Goal: Task Accomplishment & Management: Manage account settings

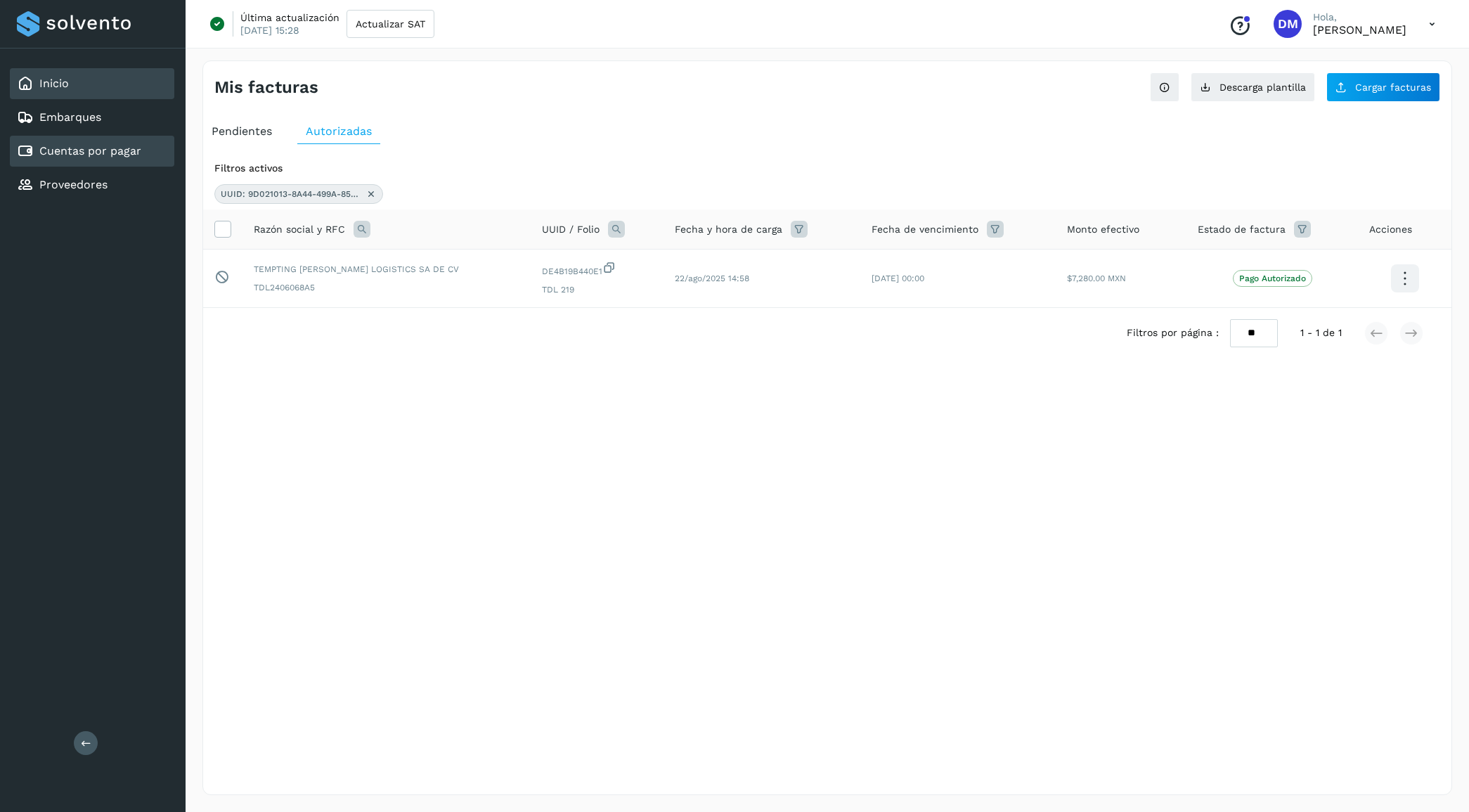
click at [73, 88] on div "Inicio" at bounding box center [92, 83] width 165 height 31
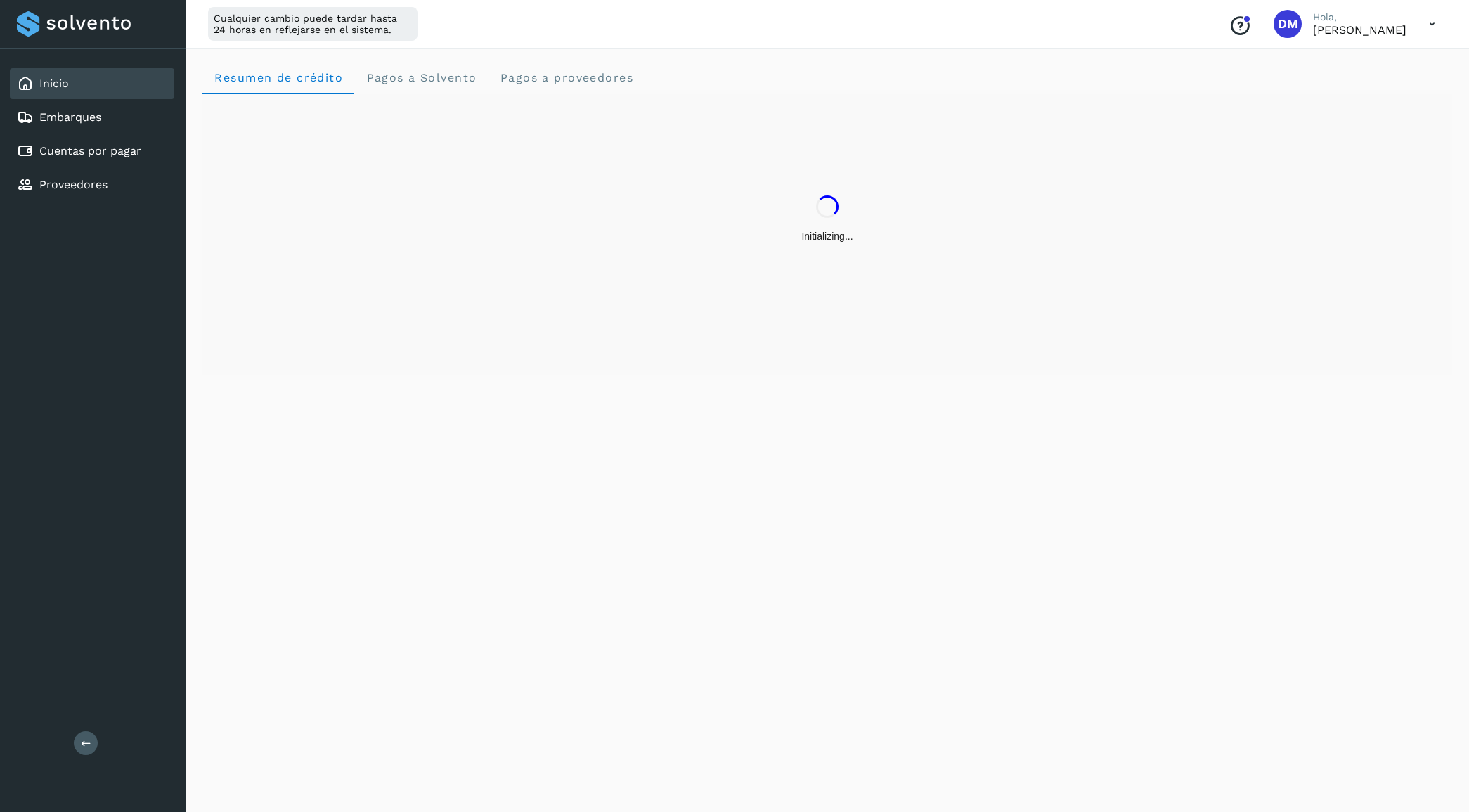
click at [83, 132] on div "Inicio Embarques Cuentas por pagar Proveedores" at bounding box center [92, 134] width 185 height 172
click at [84, 146] on link "Cuentas por pagar" at bounding box center [90, 150] width 102 height 13
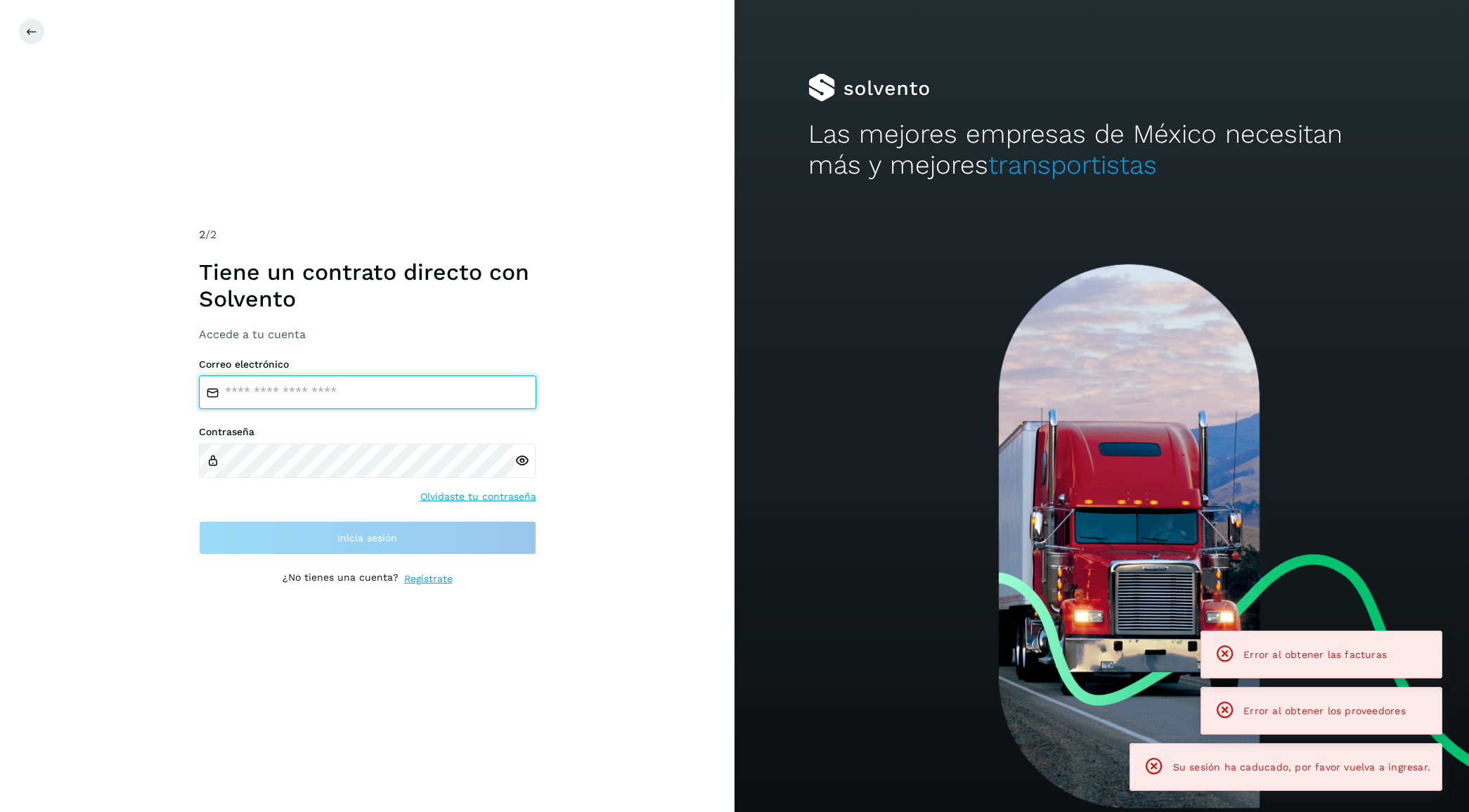
type input "**********"
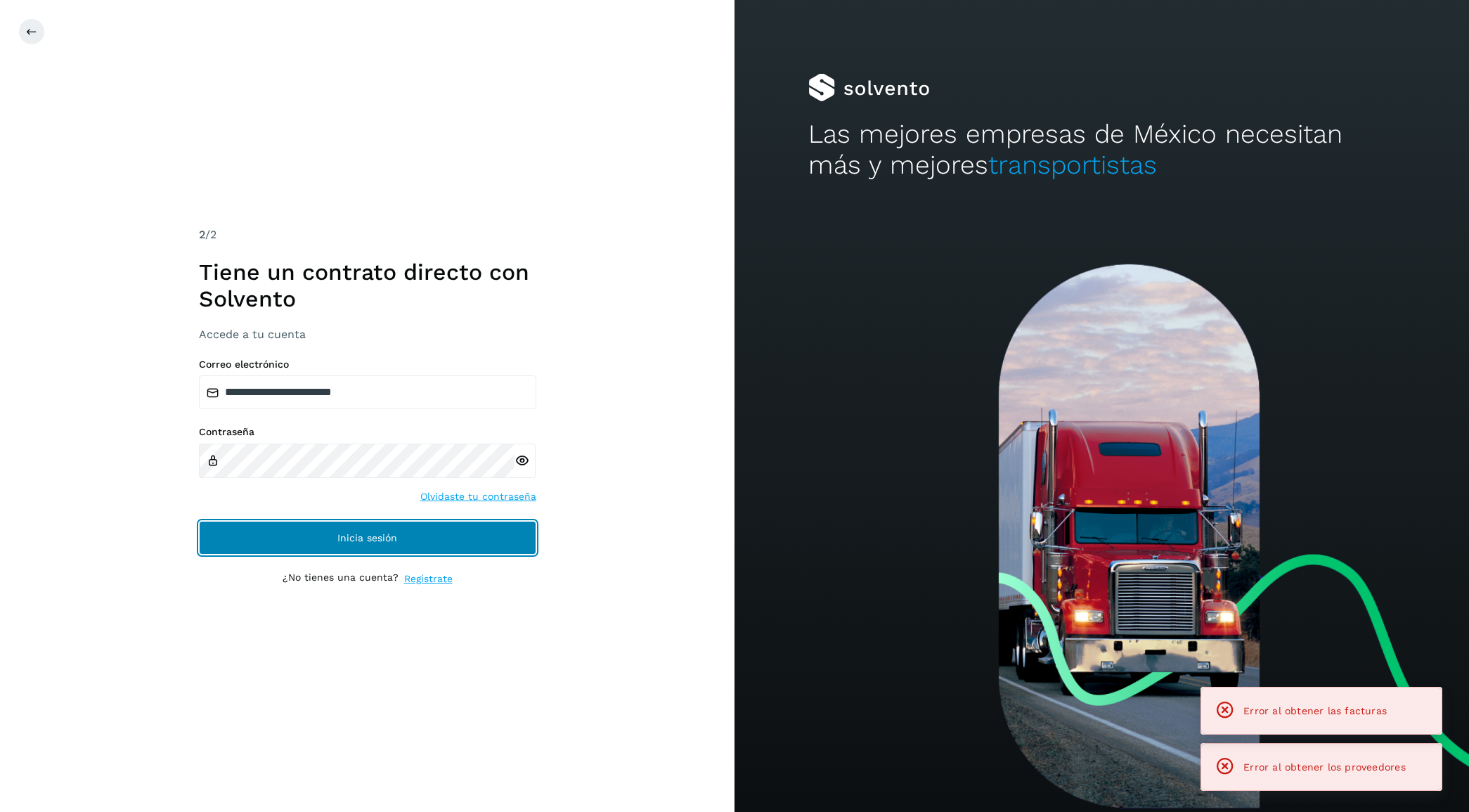
click at [341, 534] on span "Inicia sesión" at bounding box center [367, 537] width 60 height 10
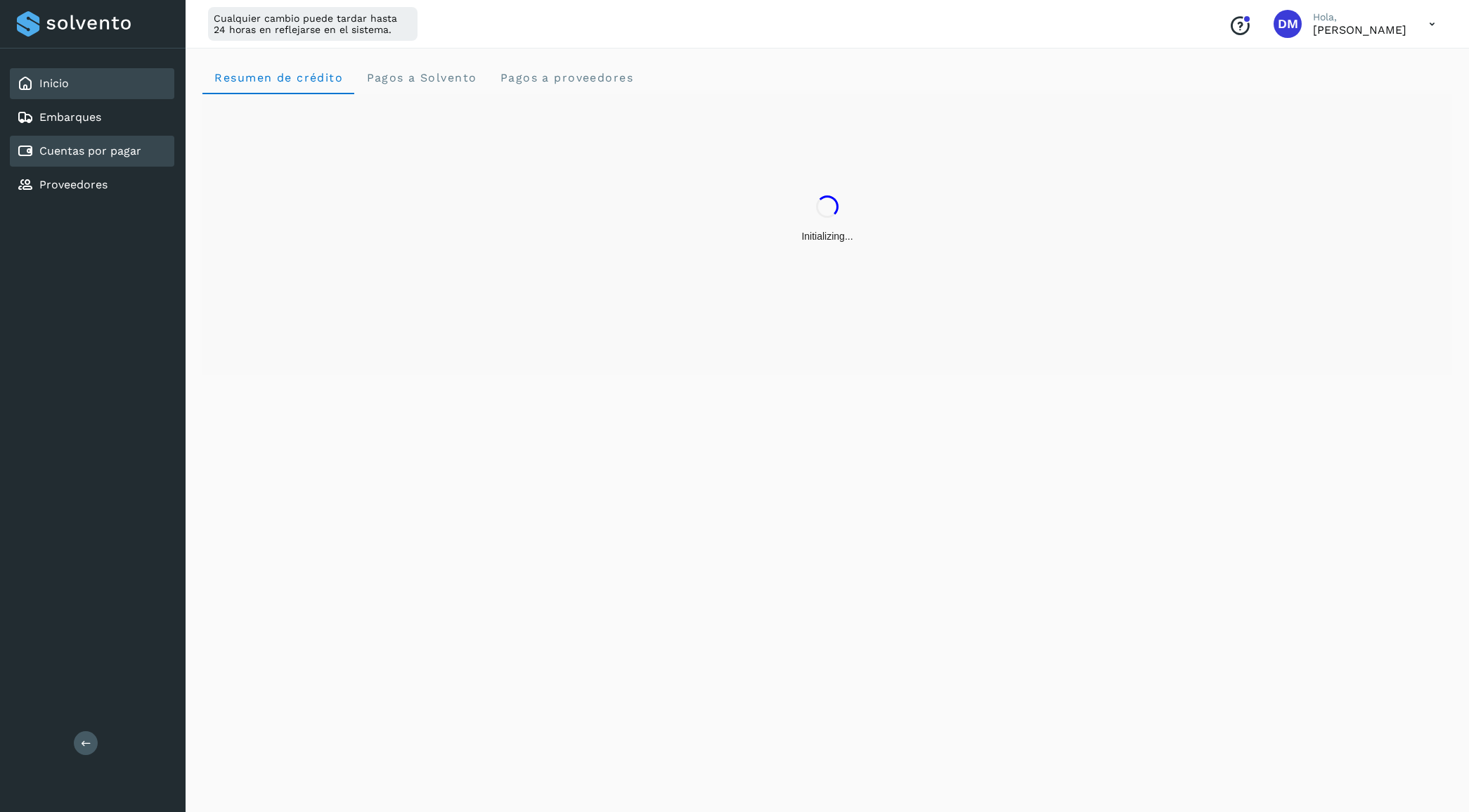
click at [64, 148] on link "Cuentas por pagar" at bounding box center [90, 150] width 102 height 13
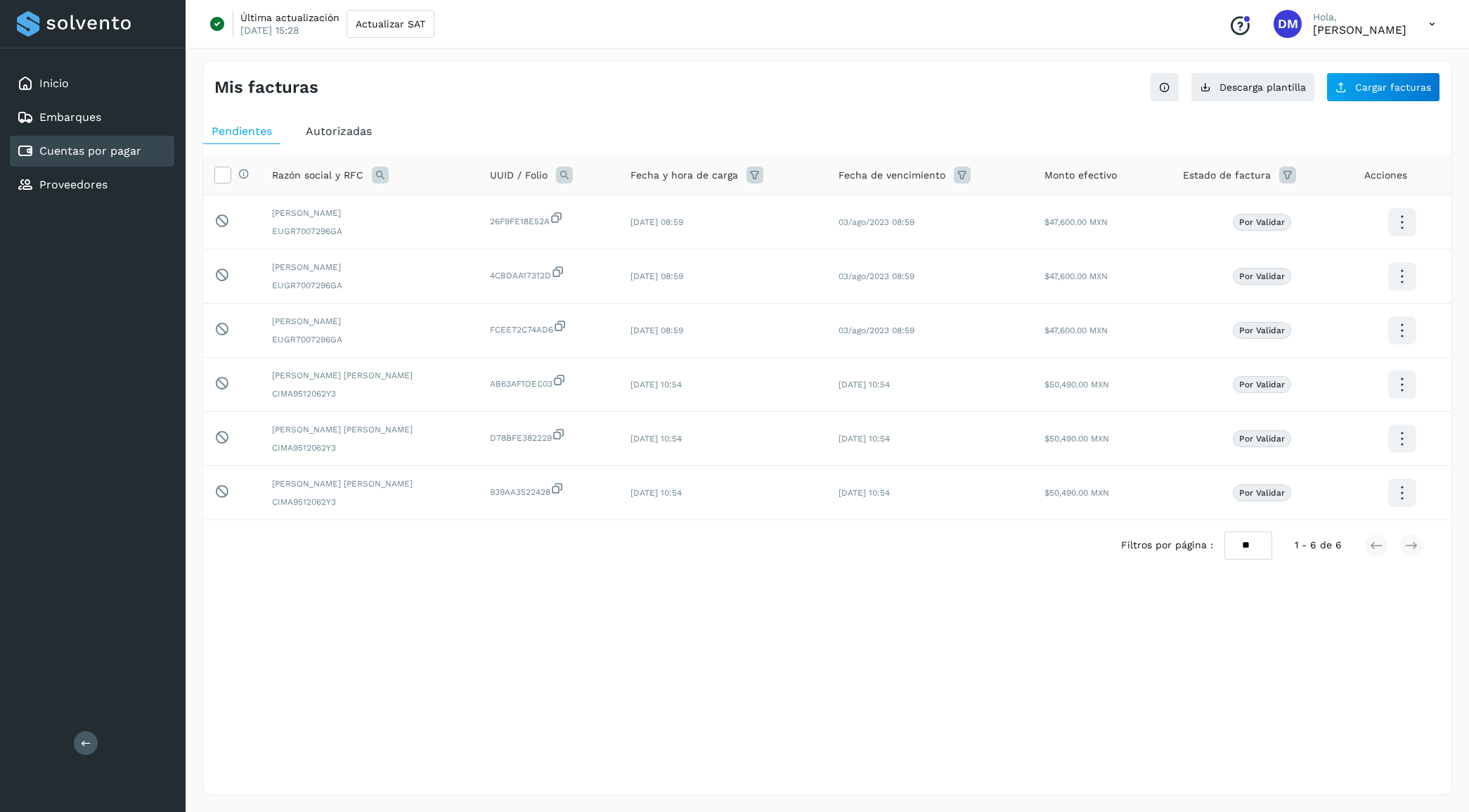
click at [557, 170] on icon at bounding box center [564, 174] width 17 height 17
click at [617, 235] on input "text" at bounding box center [655, 234] width 173 height 23
type input "********"
click at [670, 275] on button "Buscar" at bounding box center [689, 271] width 102 height 28
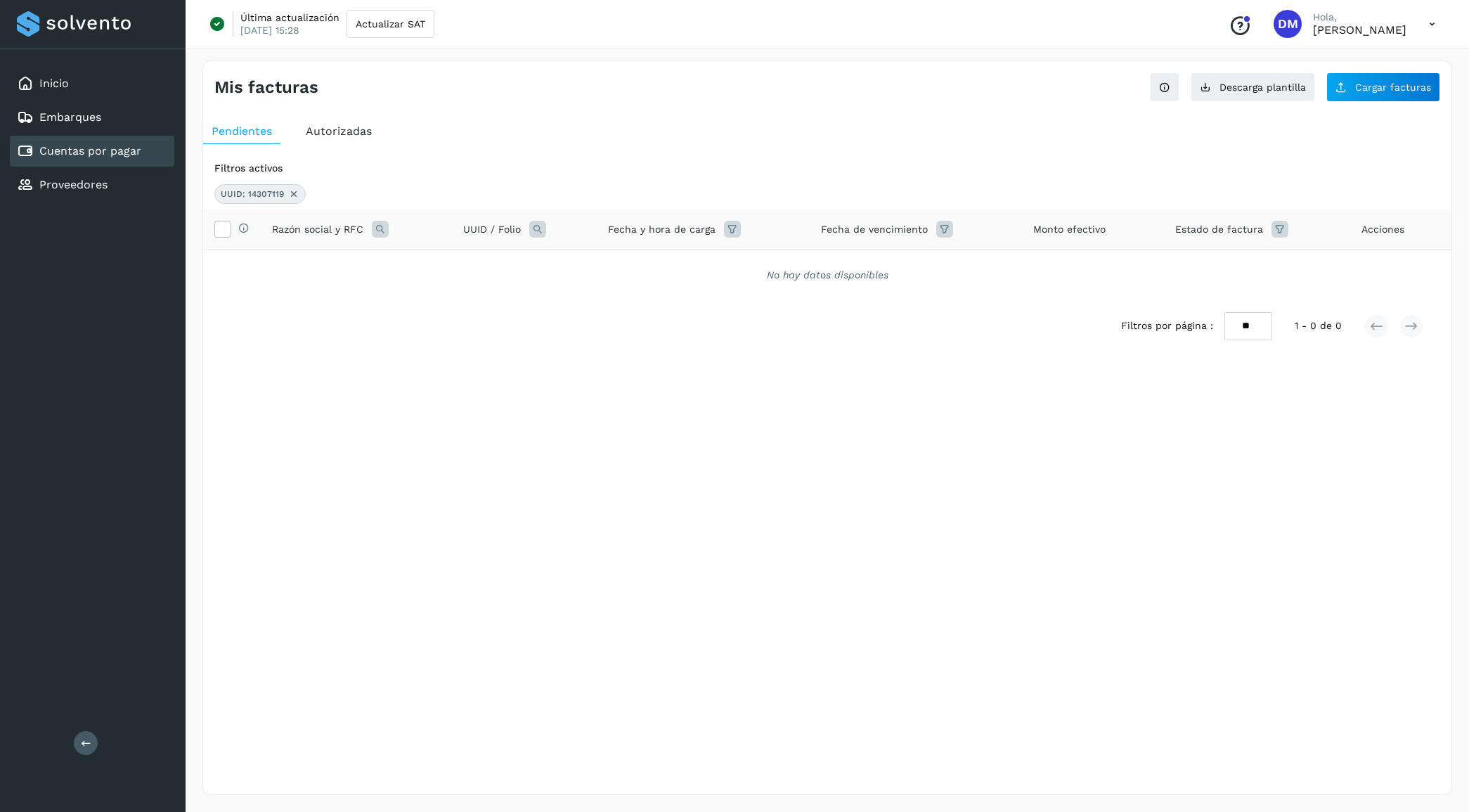
click at [540, 227] on icon at bounding box center [538, 229] width 17 height 17
click at [616, 287] on input "********" at bounding box center [631, 288] width 173 height 23
type input "*********"
click at [647, 325] on button "Buscar" at bounding box center [666, 324] width 102 height 28
click at [537, 233] on icon at bounding box center [538, 229] width 17 height 17
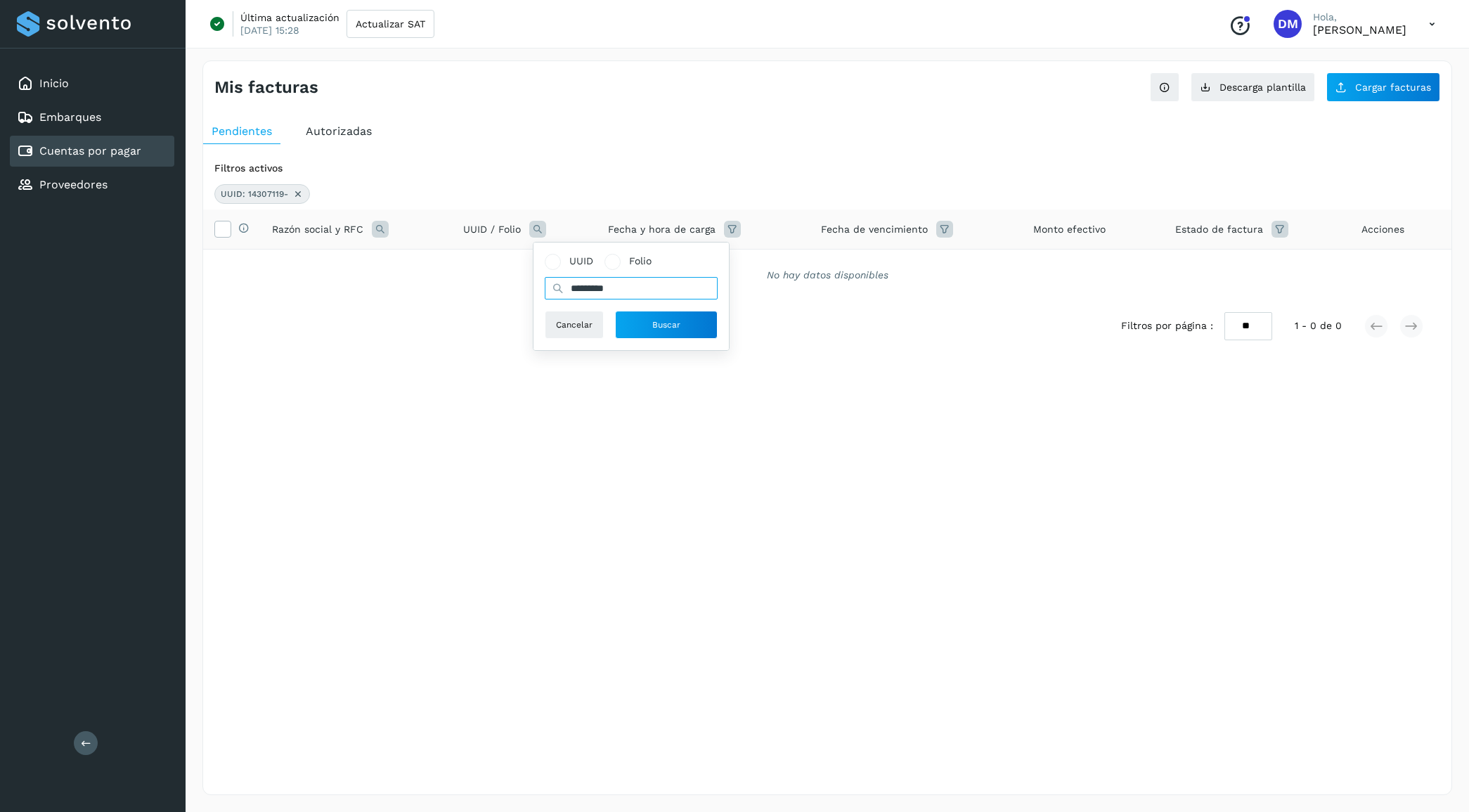
drag, startPoint x: 634, startPoint y: 287, endPoint x: 546, endPoint y: 278, distance: 88.5
click at [546, 278] on input "*********" at bounding box center [631, 288] width 173 height 23
click at [610, 290] on input "text" at bounding box center [631, 288] width 173 height 23
type input "***"
click at [678, 331] on span "Buscar" at bounding box center [667, 324] width 28 height 13
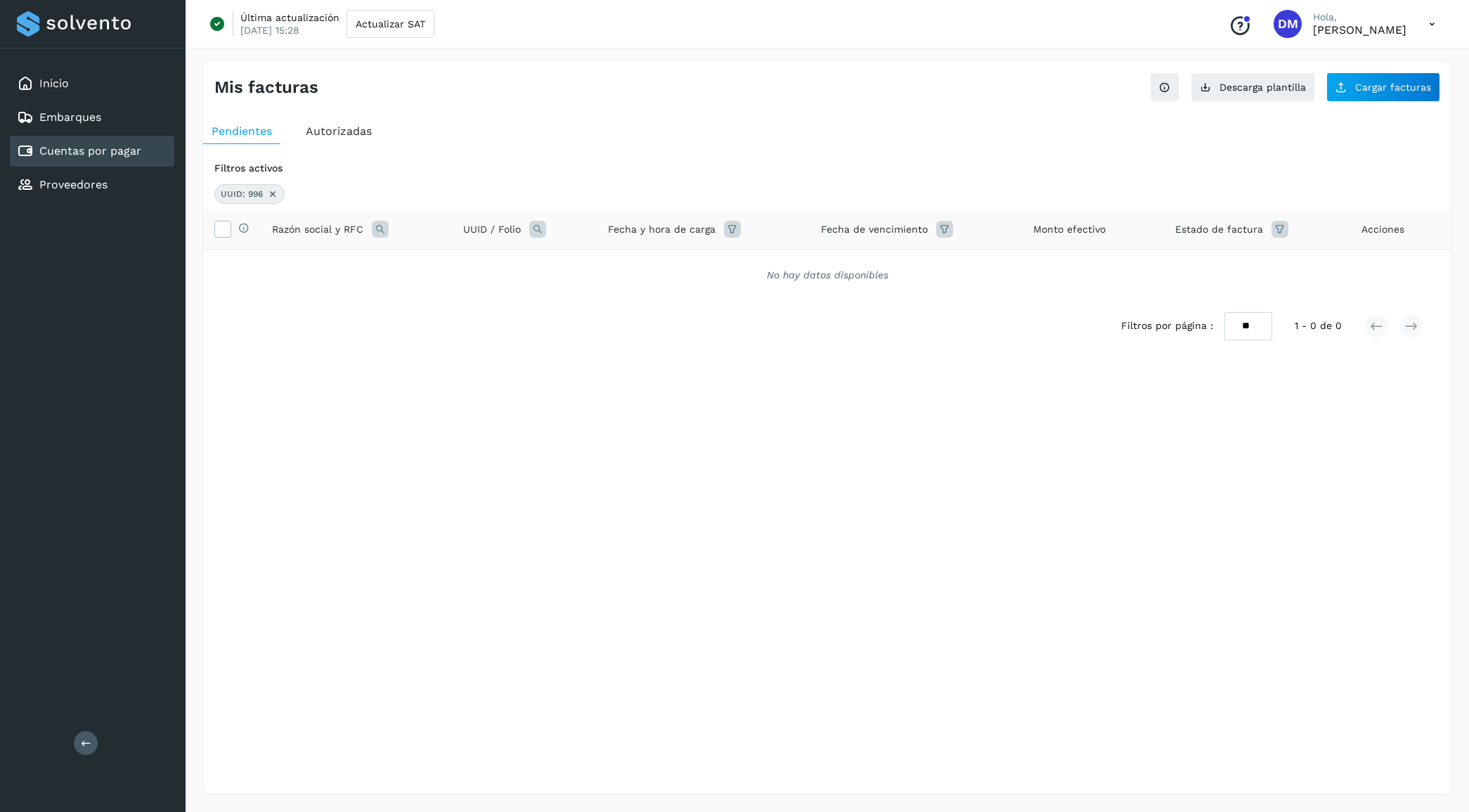
click at [532, 230] on icon at bounding box center [538, 229] width 17 height 17
drag, startPoint x: 563, startPoint y: 285, endPoint x: 587, endPoint y: 295, distance: 26.0
click at [571, 290] on div "***" at bounding box center [631, 288] width 173 height 23
click at [573, 290] on input "***" at bounding box center [631, 288] width 173 height 23
type input "*****"
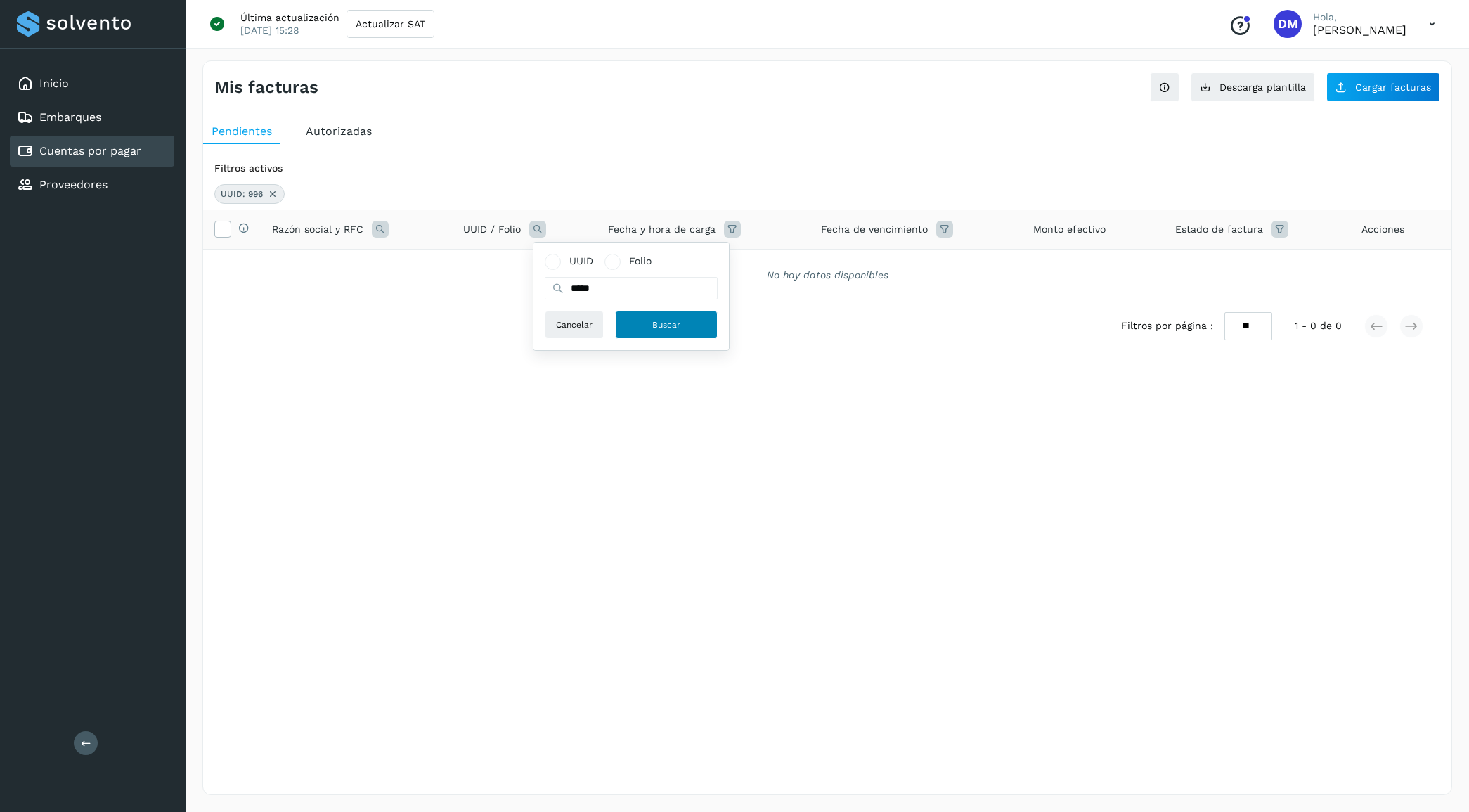
click at [645, 328] on button "Buscar" at bounding box center [666, 324] width 102 height 28
click at [524, 234] on div "UUID / Folio" at bounding box center [524, 229] width 122 height 17
click at [545, 230] on icon at bounding box center [538, 229] width 17 height 17
drag, startPoint x: 581, startPoint y: 290, endPoint x: 587, endPoint y: 307, distance: 18.0
click at [580, 291] on input "*****" at bounding box center [631, 288] width 173 height 23
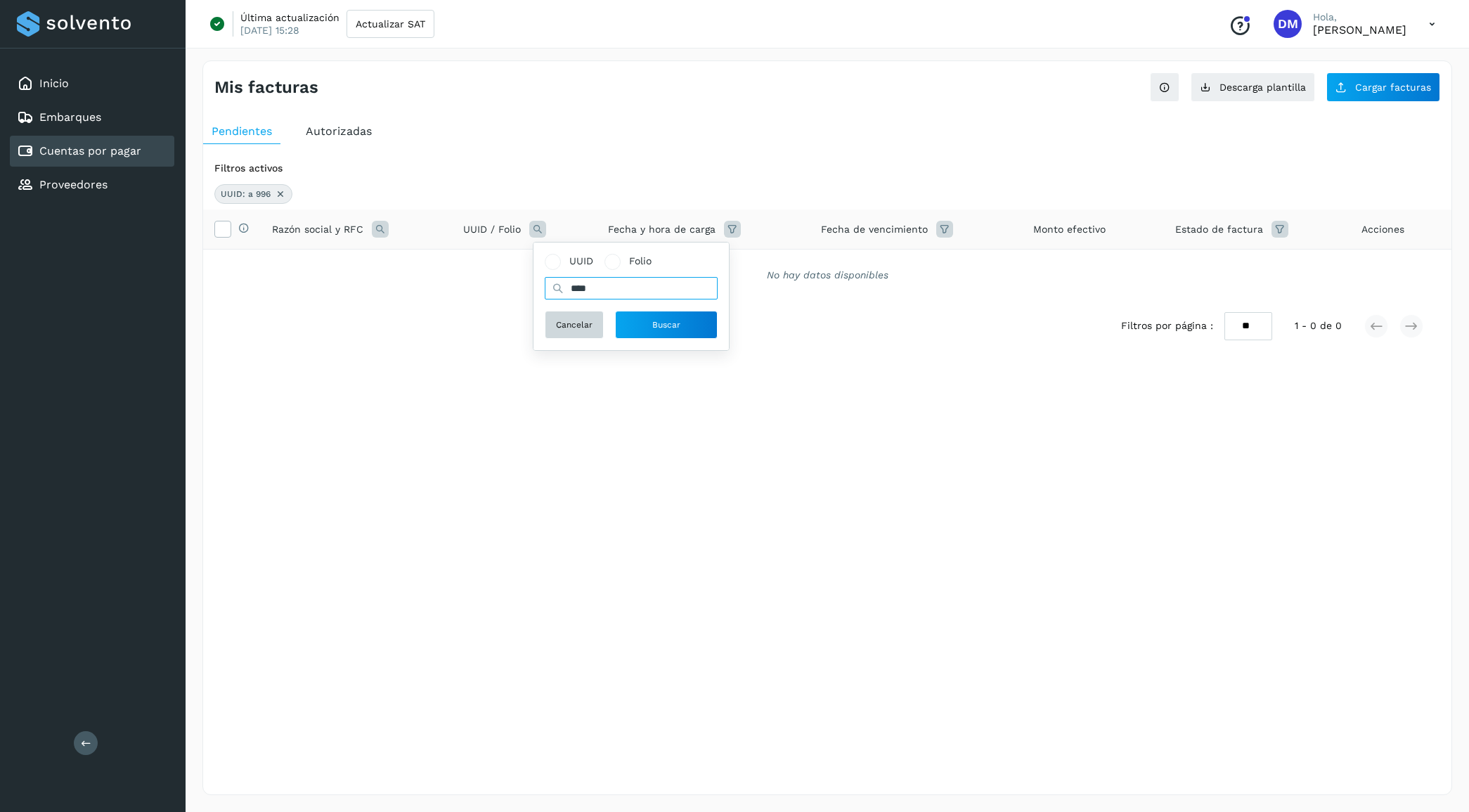
type input "****"
click at [640, 320] on button "Buscar" at bounding box center [666, 324] width 102 height 28
click at [529, 226] on div "UUID / Folio" at bounding box center [524, 229] width 122 height 17
click at [540, 232] on icon at bounding box center [538, 229] width 17 height 17
click at [643, 268] on span "Folio" at bounding box center [640, 261] width 23 height 15
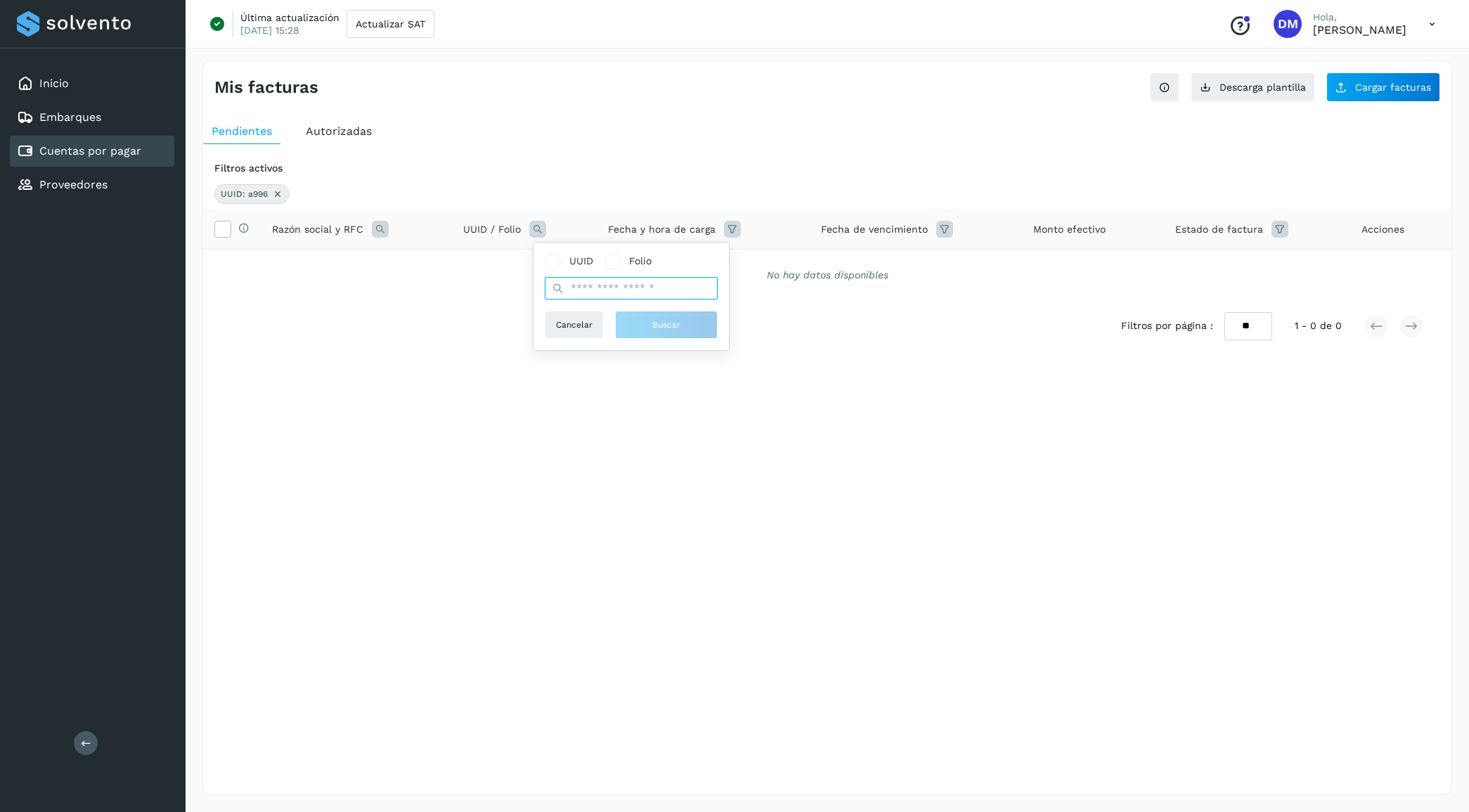
click at [630, 290] on input "text" at bounding box center [631, 288] width 173 height 23
type input "*****"
click at [645, 319] on button "Buscar" at bounding box center [666, 324] width 102 height 28
click at [539, 230] on icon at bounding box center [538, 229] width 17 height 17
click at [585, 287] on input "text" at bounding box center [631, 288] width 173 height 23
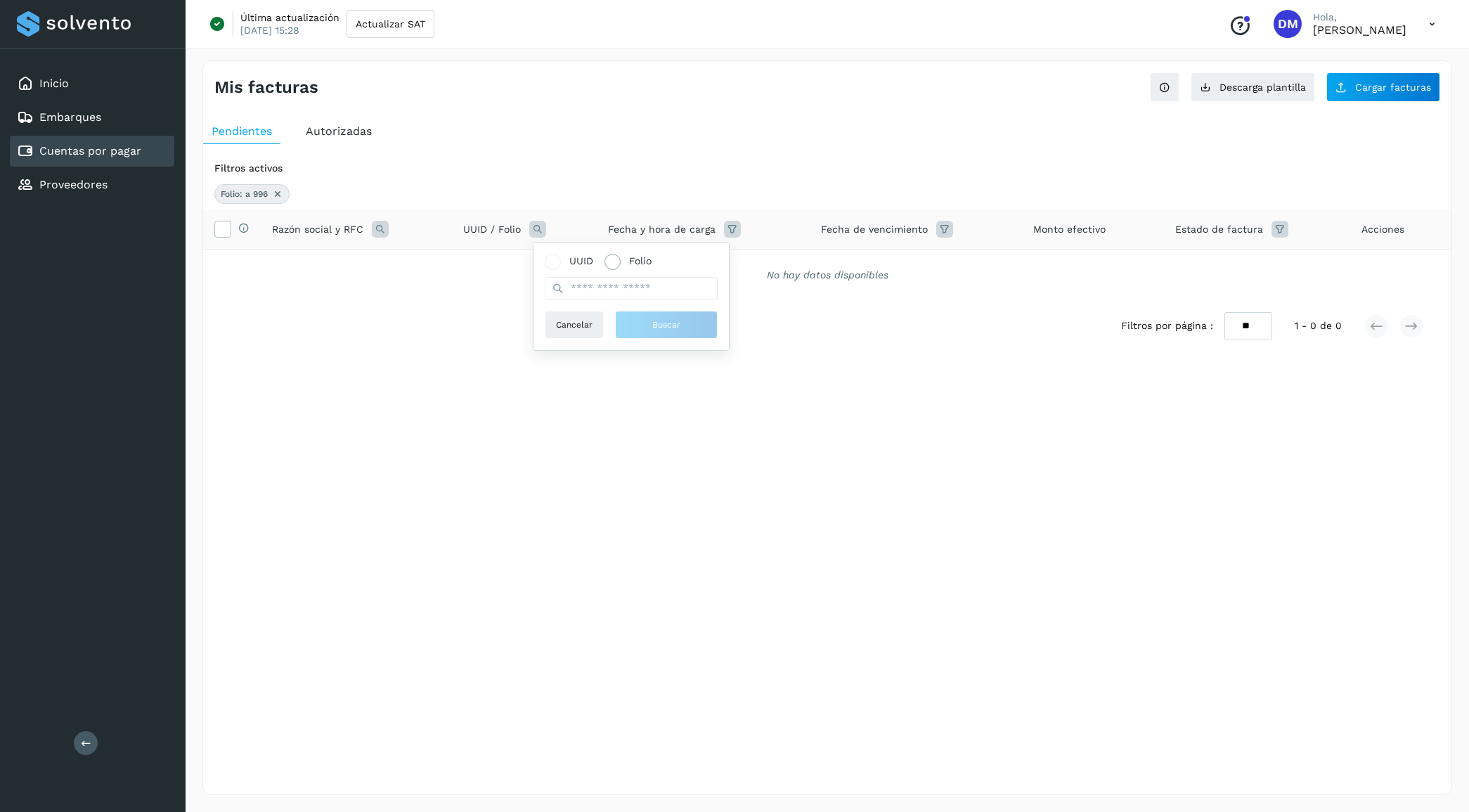
click at [624, 264] on label "Folio" at bounding box center [627, 261] width 47 height 15
click at [587, 287] on input "text" at bounding box center [631, 288] width 173 height 23
type input "****"
click at [655, 324] on span "Buscar" at bounding box center [667, 324] width 28 height 13
click at [279, 191] on icon at bounding box center [274, 193] width 11 height 11
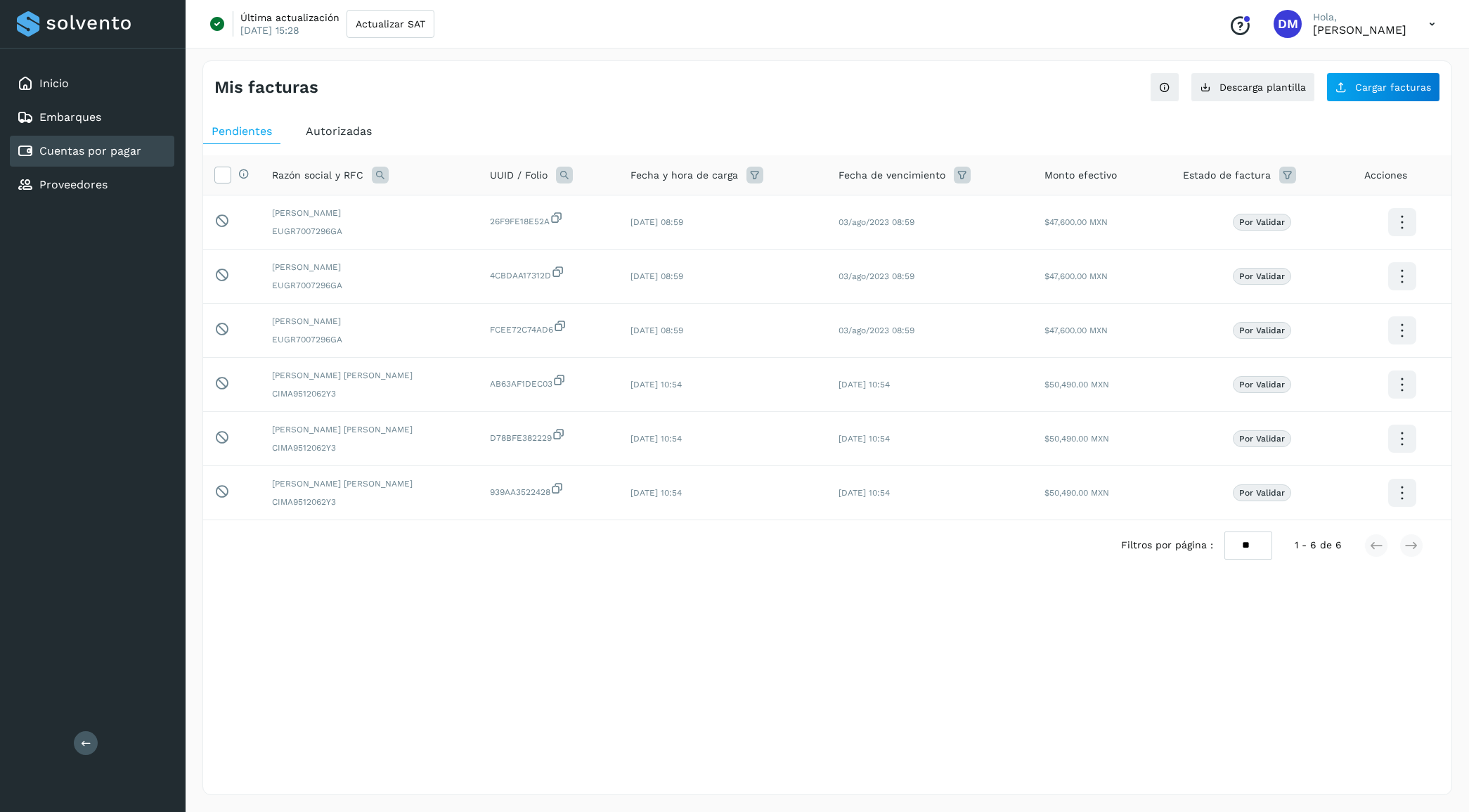
click at [341, 132] on span "Autorizadas" at bounding box center [338, 130] width 66 height 13
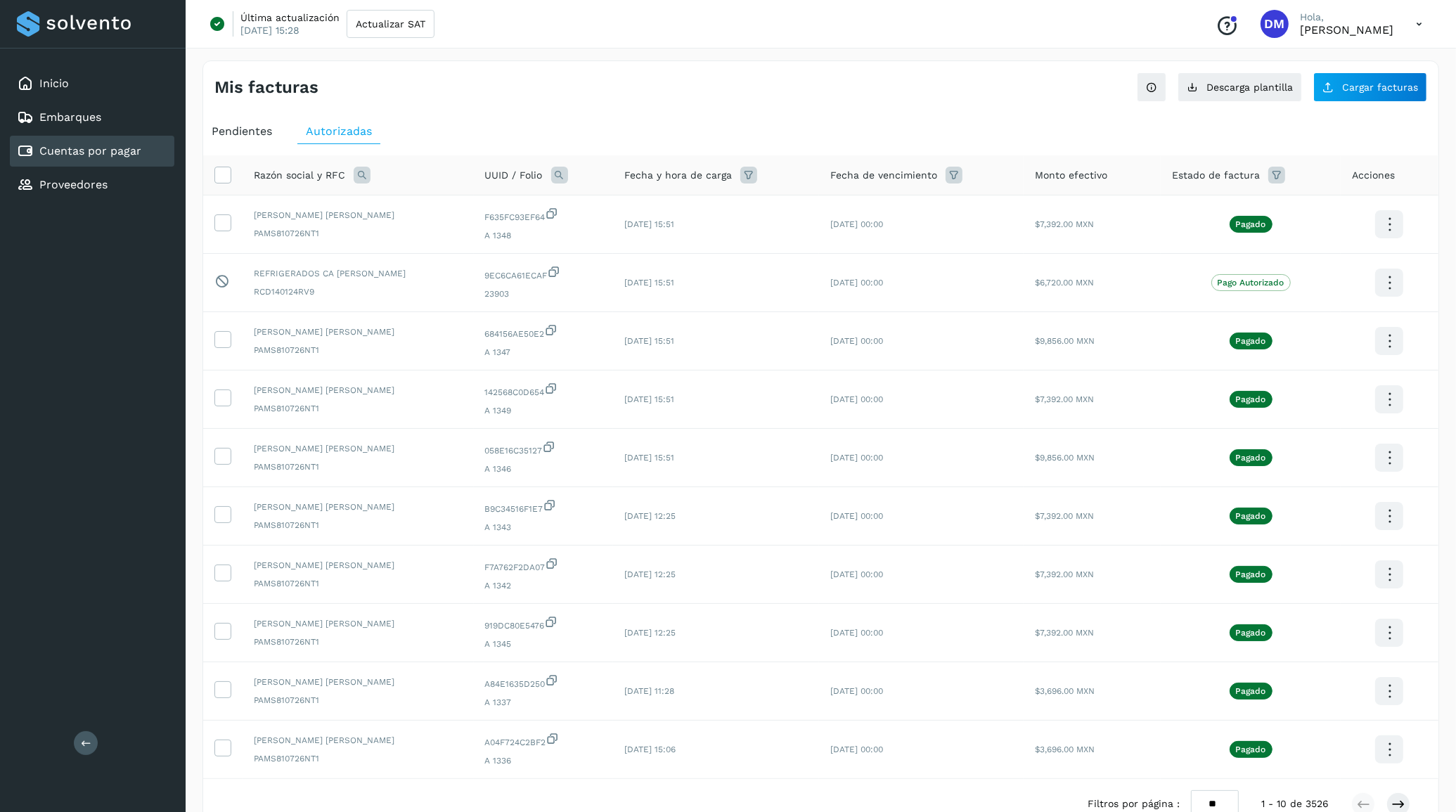
click at [560, 170] on icon at bounding box center [559, 174] width 17 height 17
click at [703, 98] on div "Mis facturas Ver instrucciones para cargar Facturas Descarga plantilla Cargar f…" at bounding box center [820, 81] width 1235 height 41
click at [367, 177] on icon at bounding box center [361, 174] width 17 height 17
drag, startPoint x: 367, startPoint y: 208, endPoint x: 419, endPoint y: 223, distance: 54.1
click at [377, 211] on label "Razón social" at bounding box center [410, 206] width 84 height 15
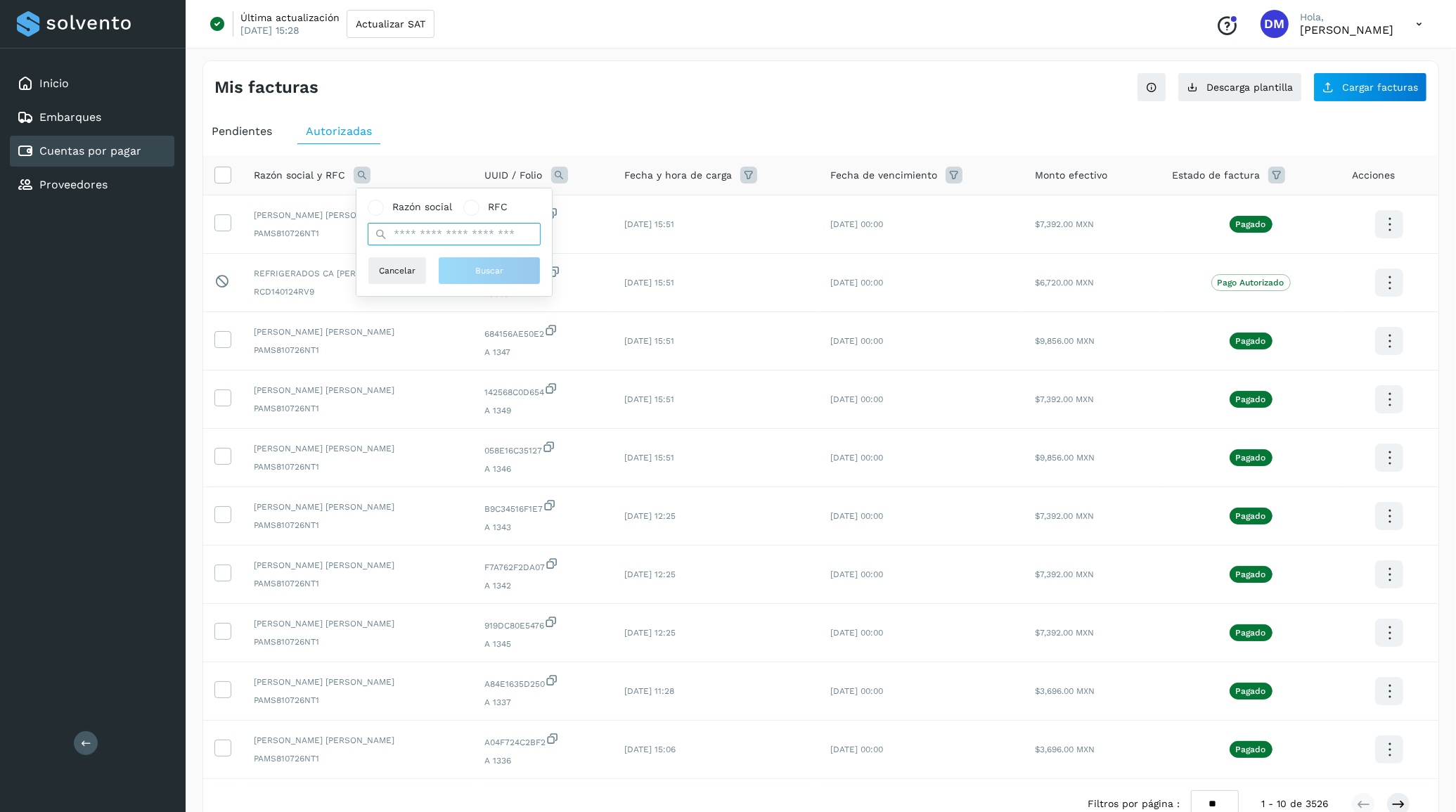
click at [444, 237] on input "text" at bounding box center [454, 234] width 173 height 23
type input "*******"
click at [482, 272] on span "Buscar" at bounding box center [489, 270] width 28 height 13
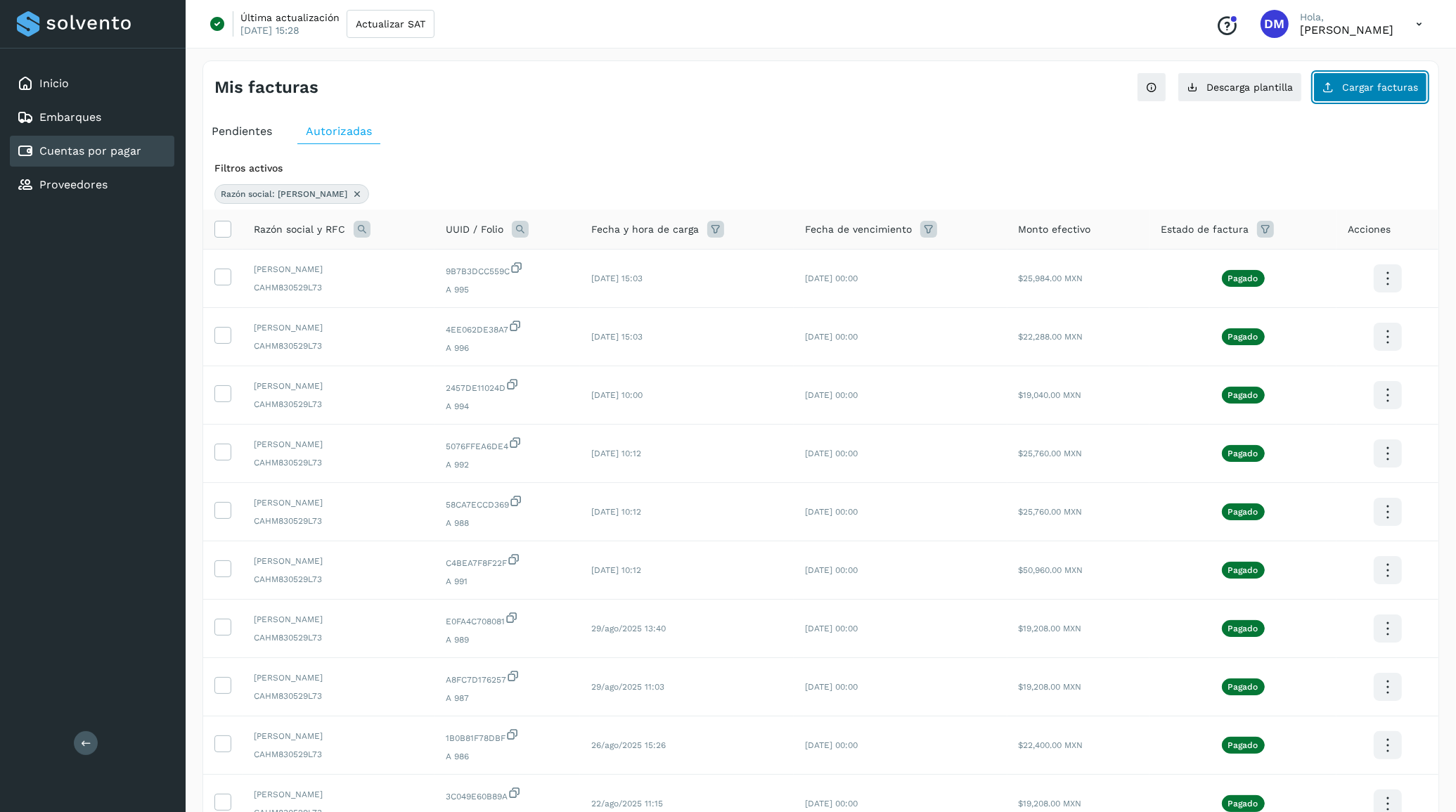
click at [1371, 96] on button "Cargar facturas" at bounding box center [1370, 87] width 114 height 30
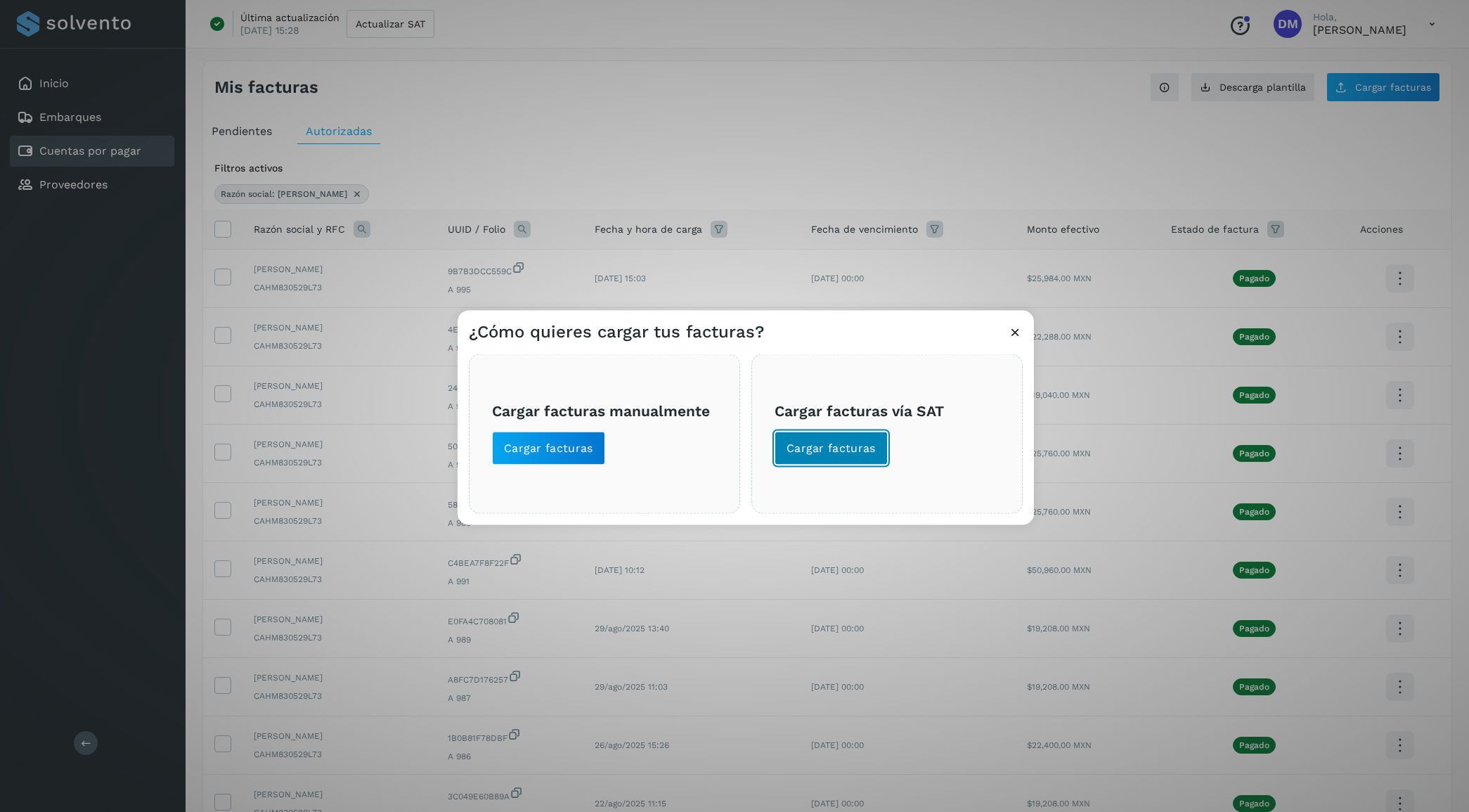
click at [858, 451] on span "Cargar facturas" at bounding box center [831, 448] width 89 height 16
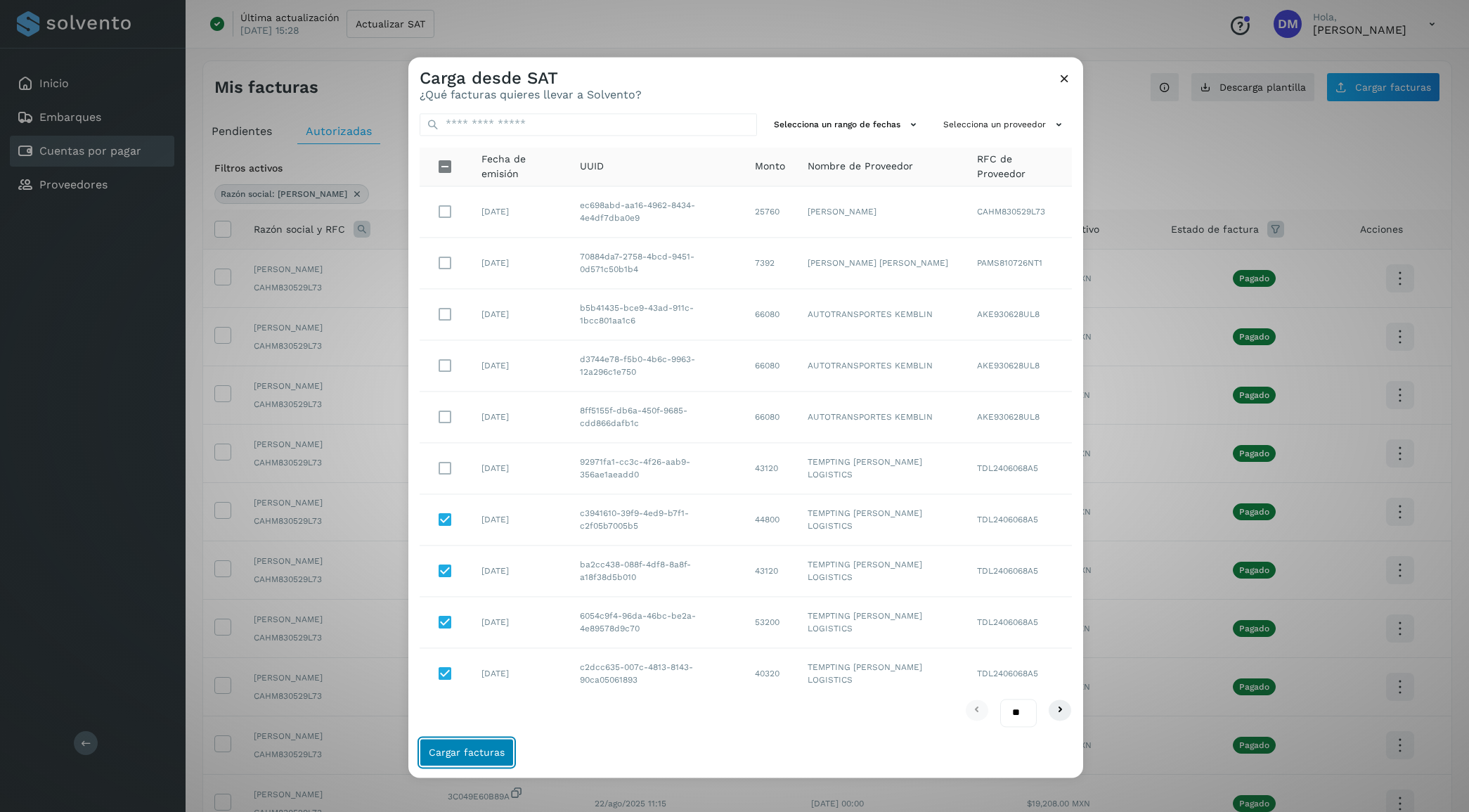
click at [468, 749] on span "Cargar facturas" at bounding box center [466, 752] width 76 height 10
click at [578, 742] on span "Cargar facturas" at bounding box center [746, 752] width 653 height 28
click at [484, 751] on span "Cargar facturas" at bounding box center [466, 752] width 76 height 10
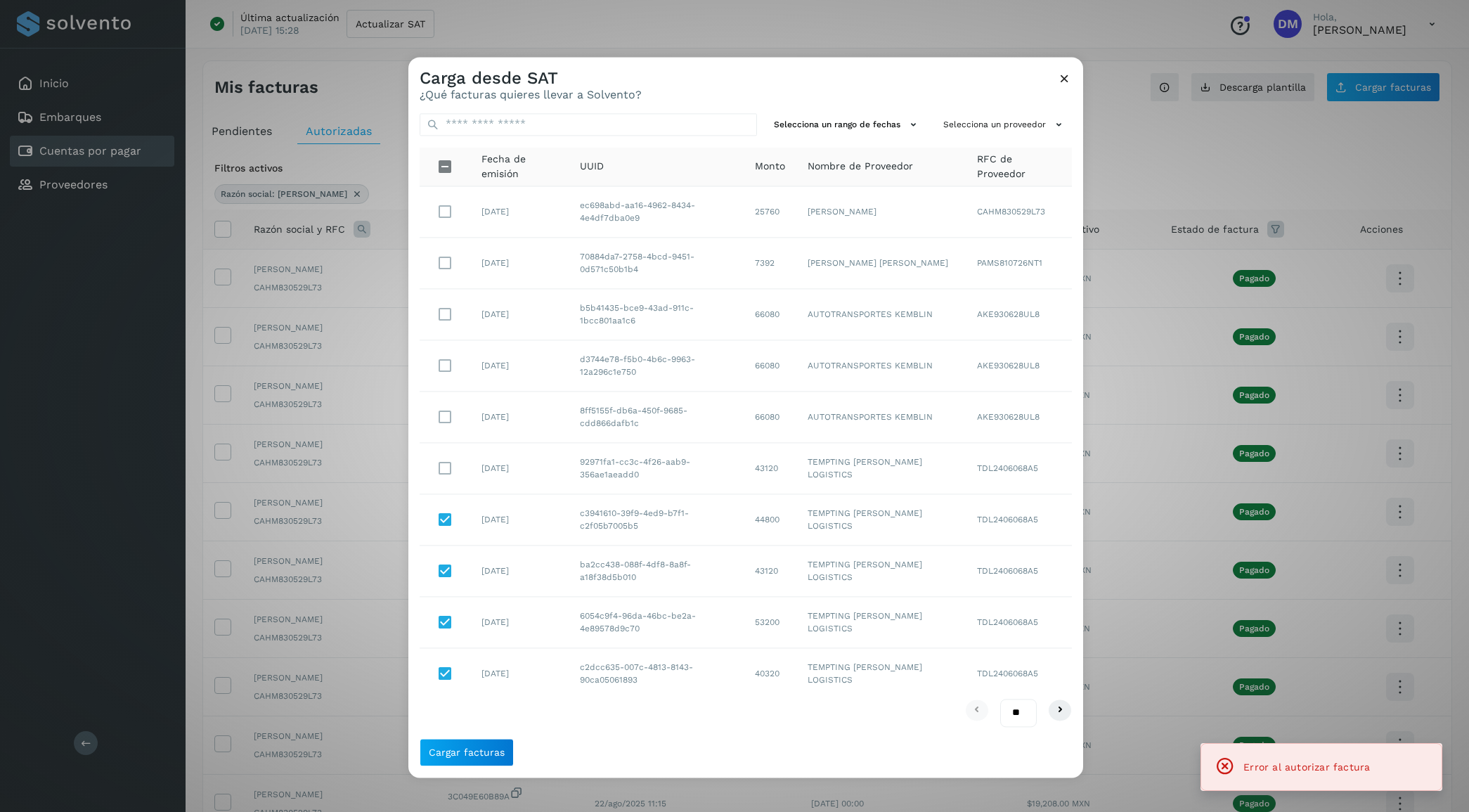
click at [1066, 78] on icon at bounding box center [1064, 78] width 15 height 15
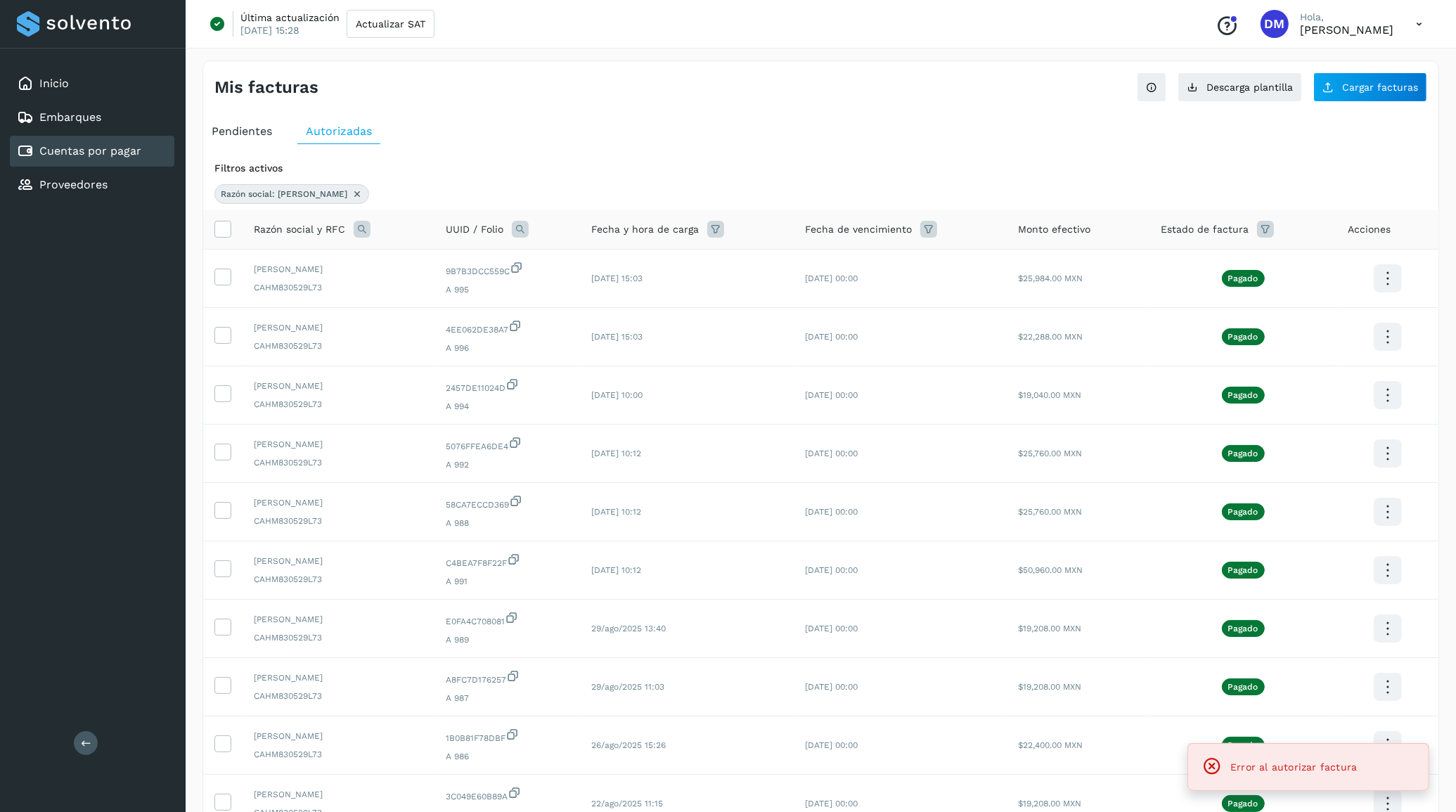
click at [262, 131] on span "Pendientes" at bounding box center [241, 130] width 61 height 13
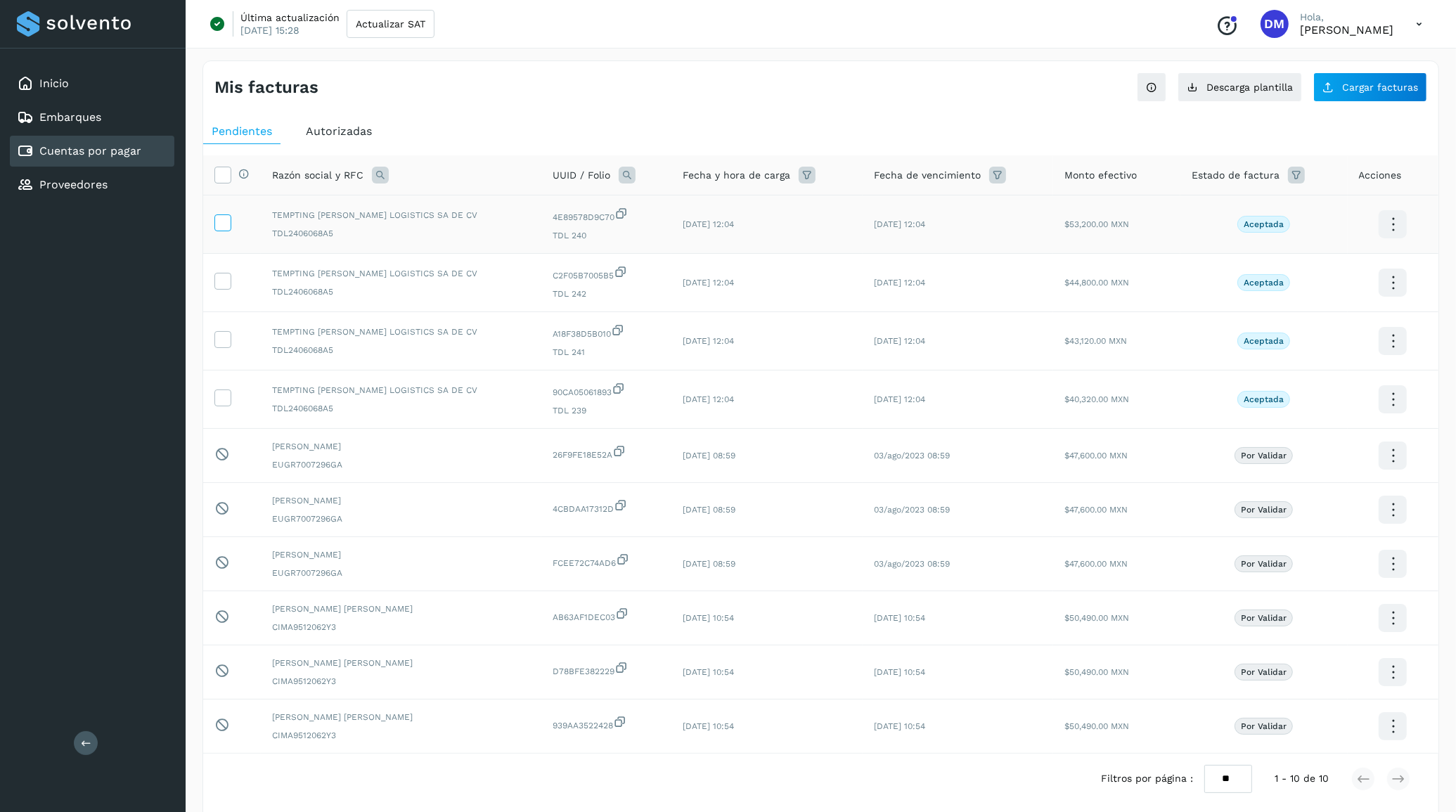
click at [223, 226] on icon at bounding box center [222, 221] width 15 height 15
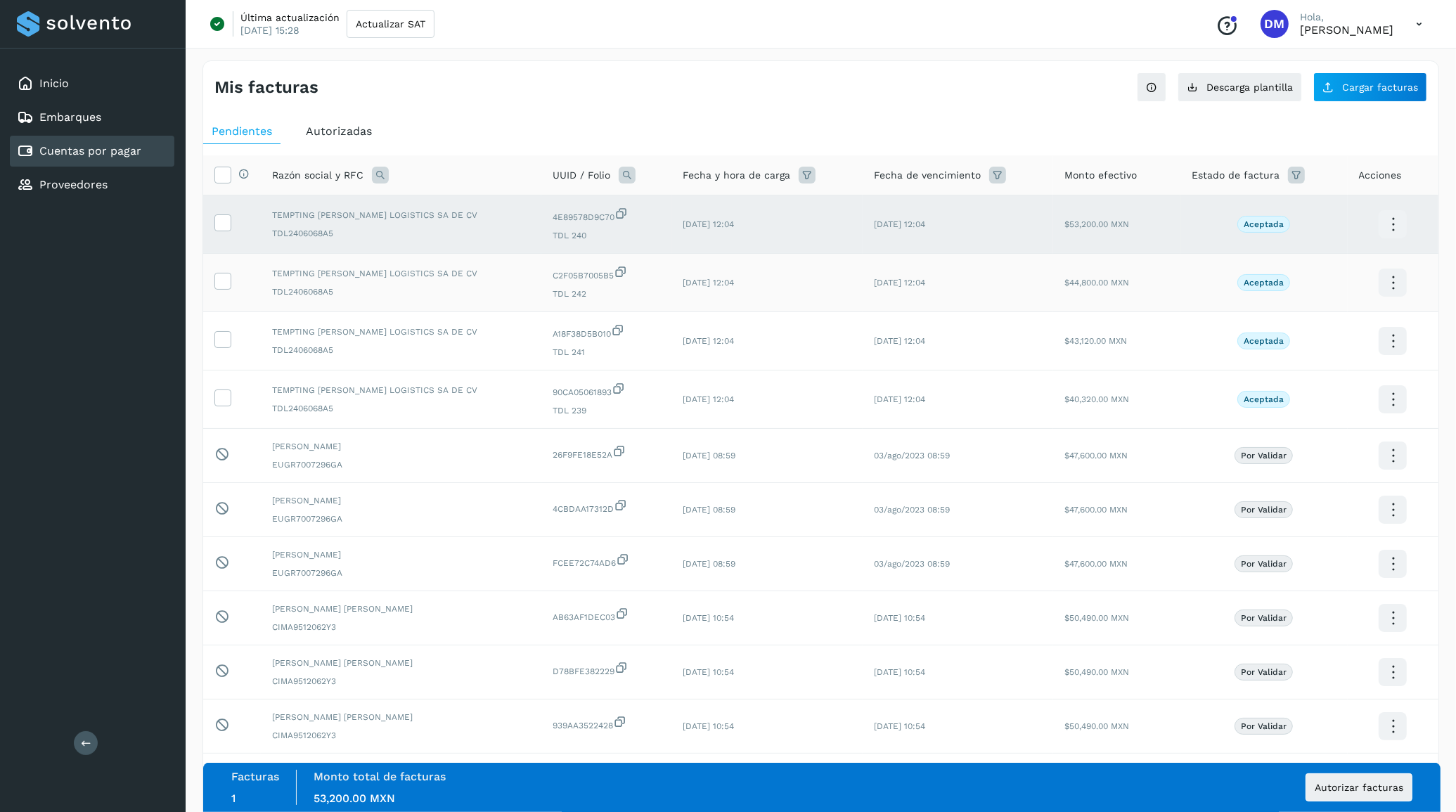
click at [223, 295] on td at bounding box center [232, 283] width 58 height 58
click at [220, 279] on icon at bounding box center [222, 280] width 15 height 15
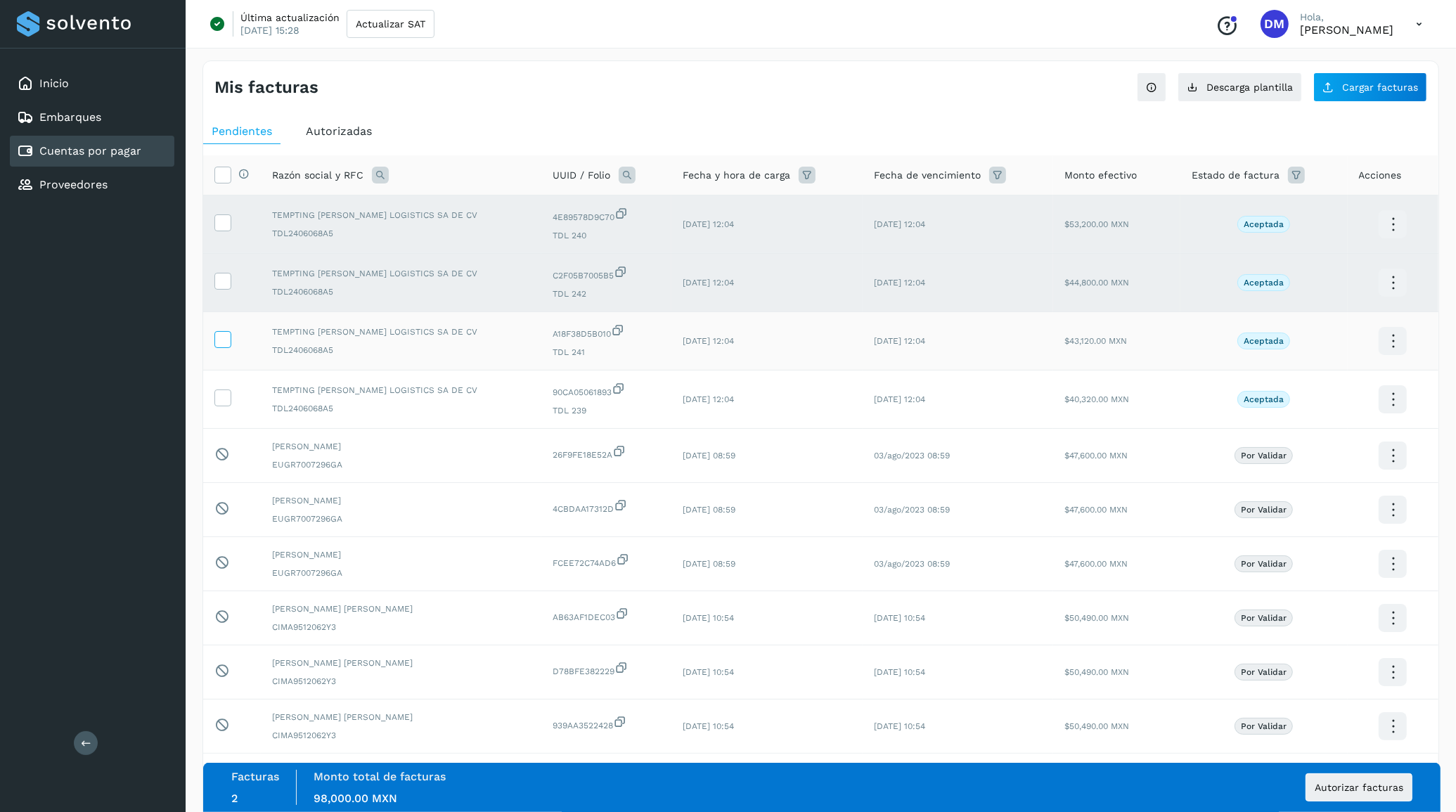
click at [216, 341] on icon at bounding box center [222, 338] width 15 height 15
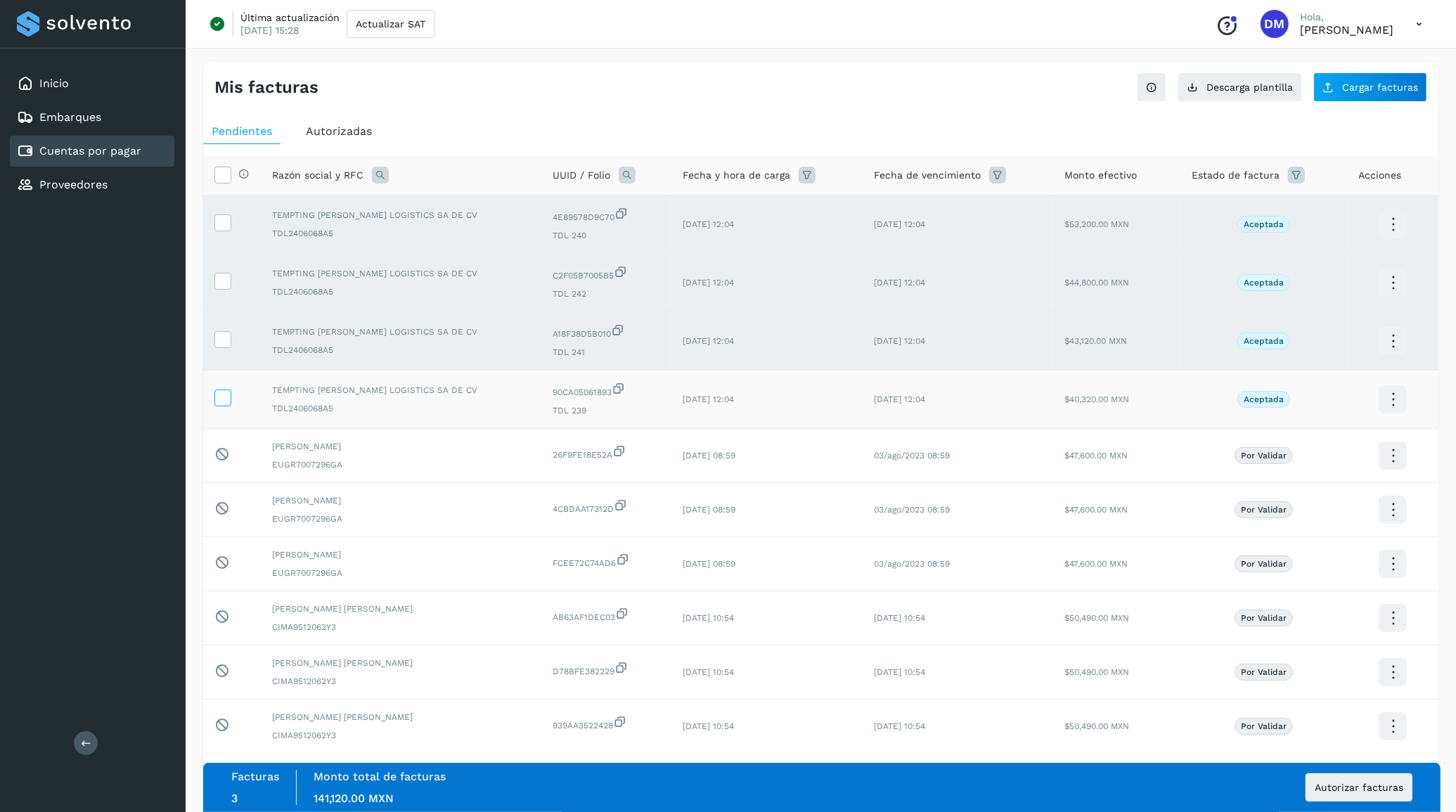
click at [218, 404] on icon at bounding box center [222, 397] width 15 height 15
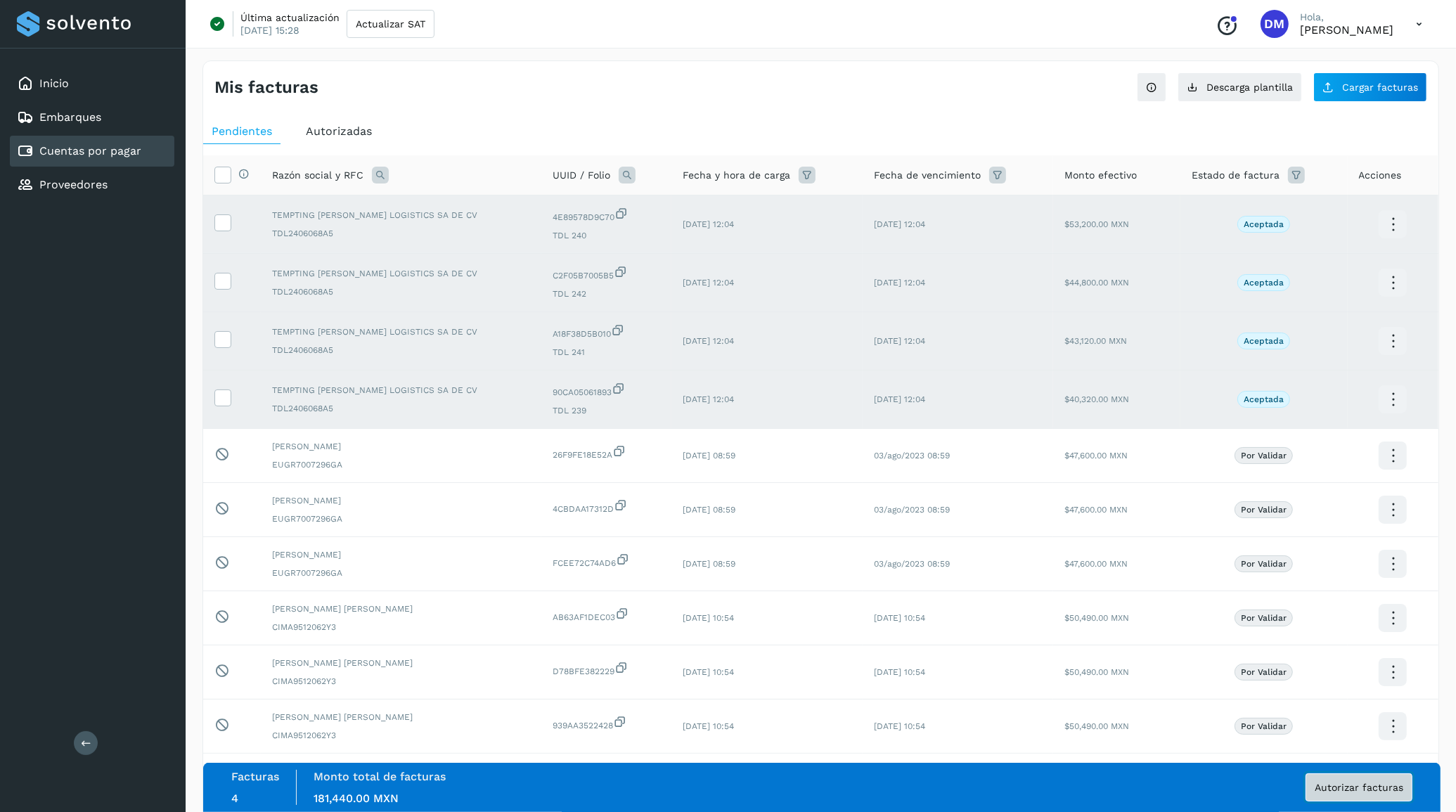
click at [1357, 784] on span "Autorizar facturas" at bounding box center [1358, 787] width 88 height 10
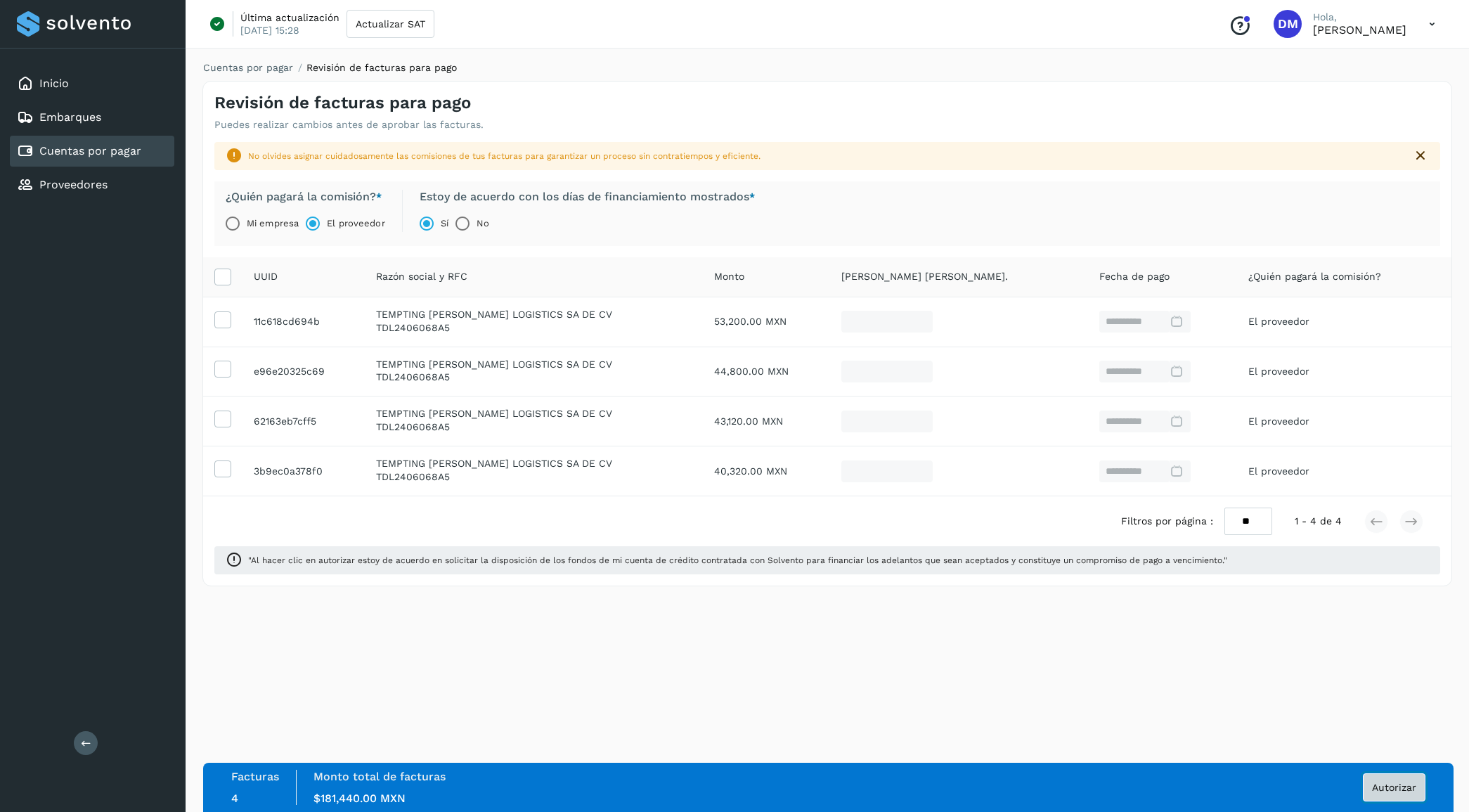
click at [1406, 788] on span "Autorizar" at bounding box center [1394, 787] width 45 height 10
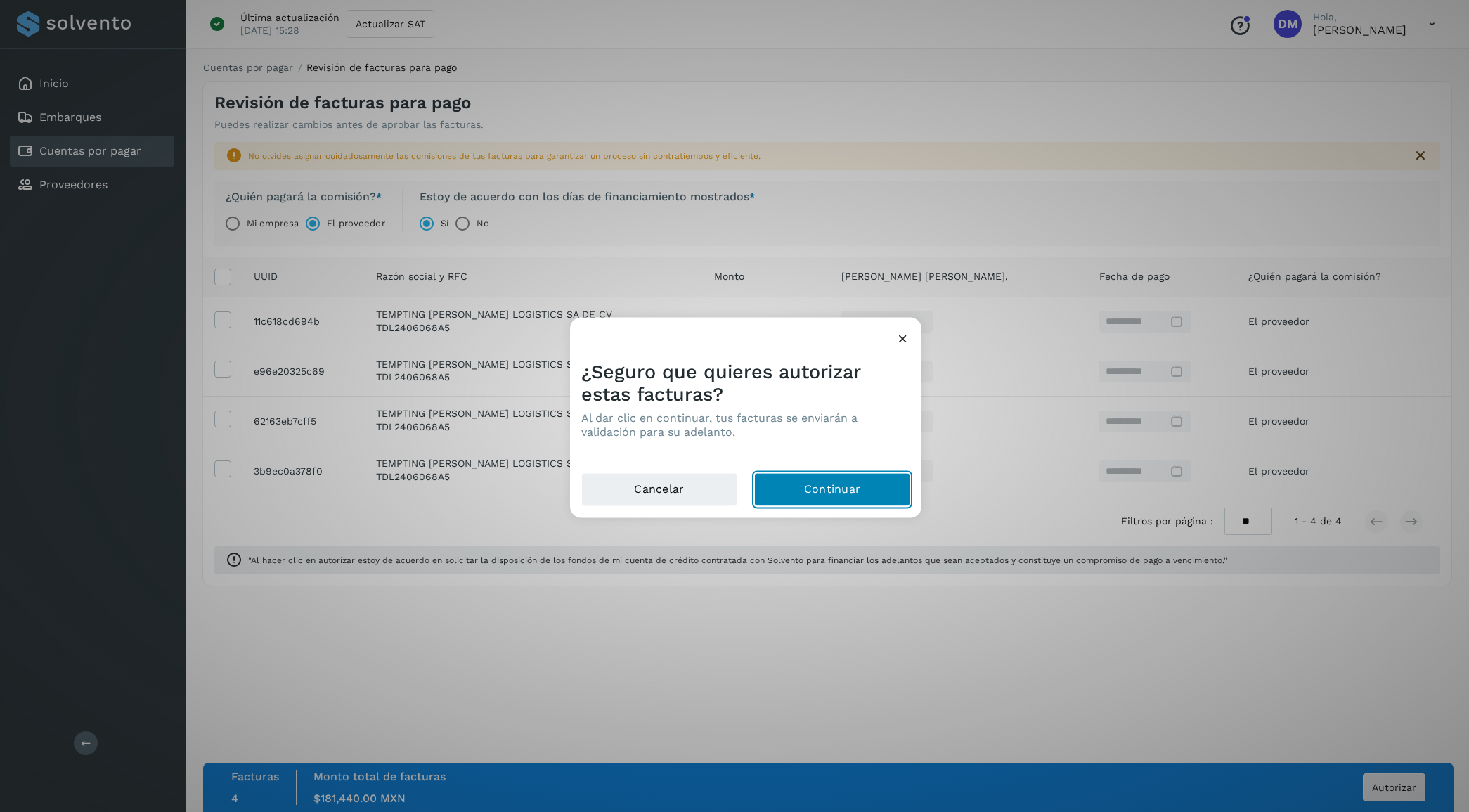
click at [826, 483] on button "Continuar" at bounding box center [831, 489] width 156 height 34
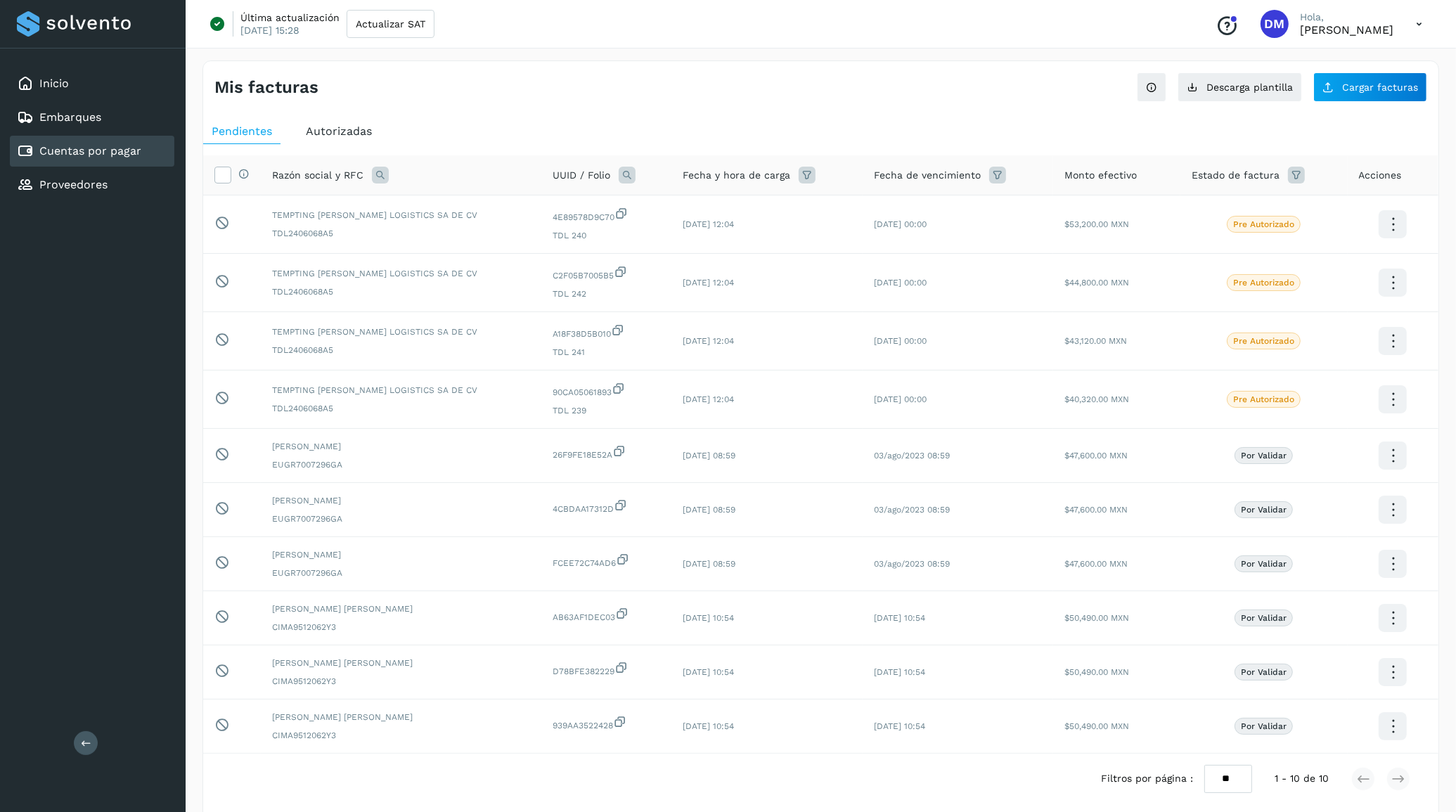
click at [146, 350] on div "Inicio Embarques Cuentas por pagar Proveedores Salir" at bounding box center [92, 406] width 185 height 812
click at [71, 84] on div "Inicio" at bounding box center [92, 83] width 165 height 31
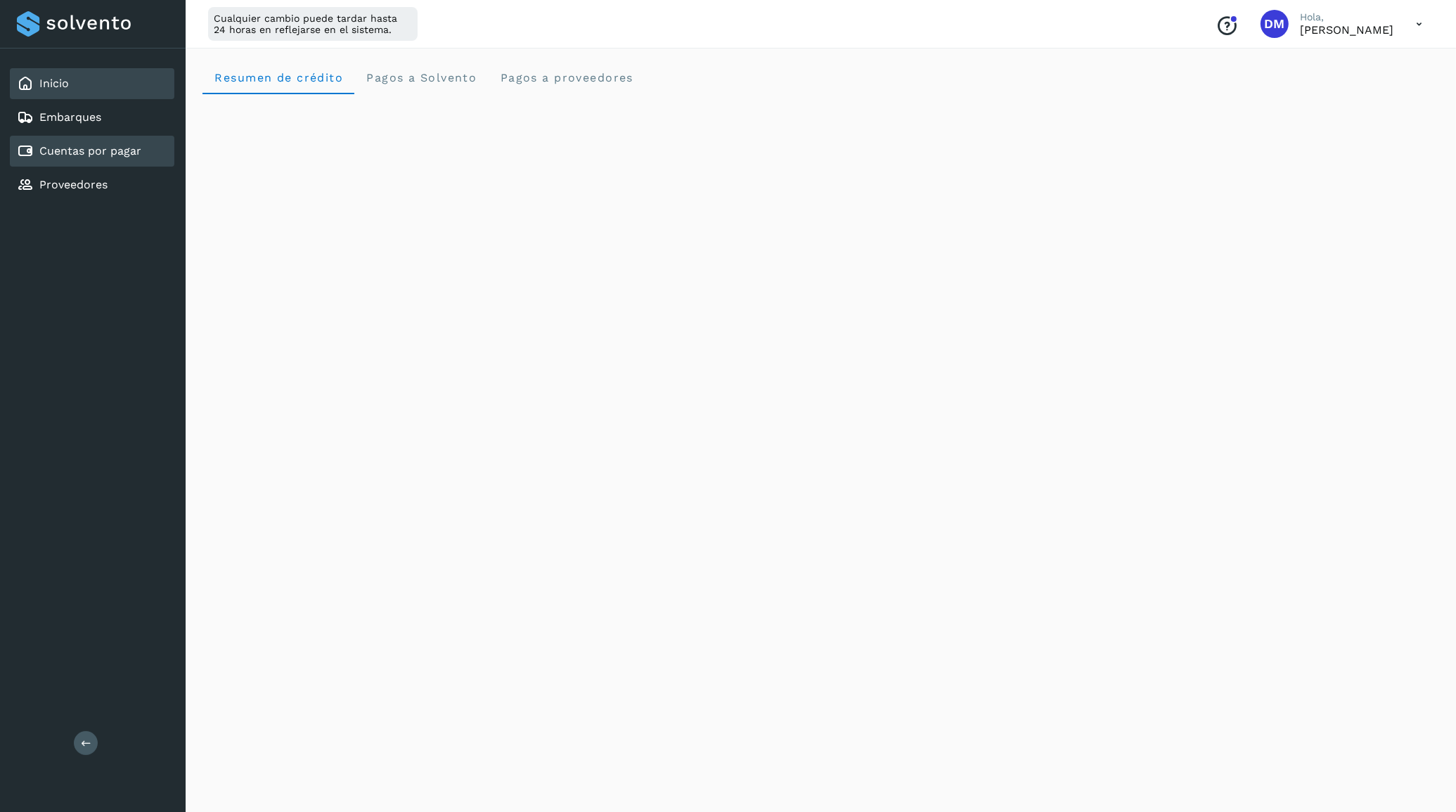
click at [124, 146] on link "Cuentas por pagar" at bounding box center [90, 150] width 102 height 13
